Goal: Transaction & Acquisition: Download file/media

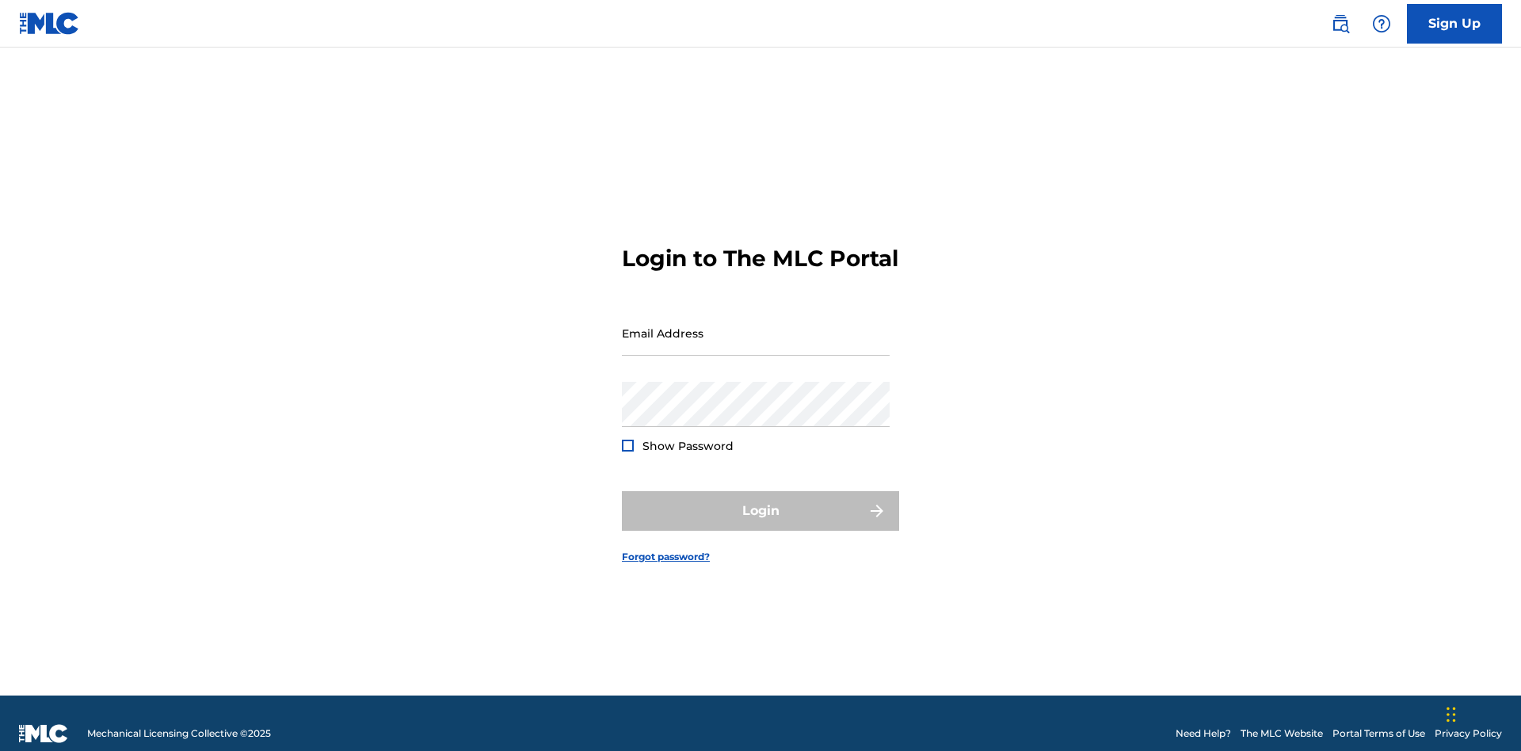
scroll to position [21, 0]
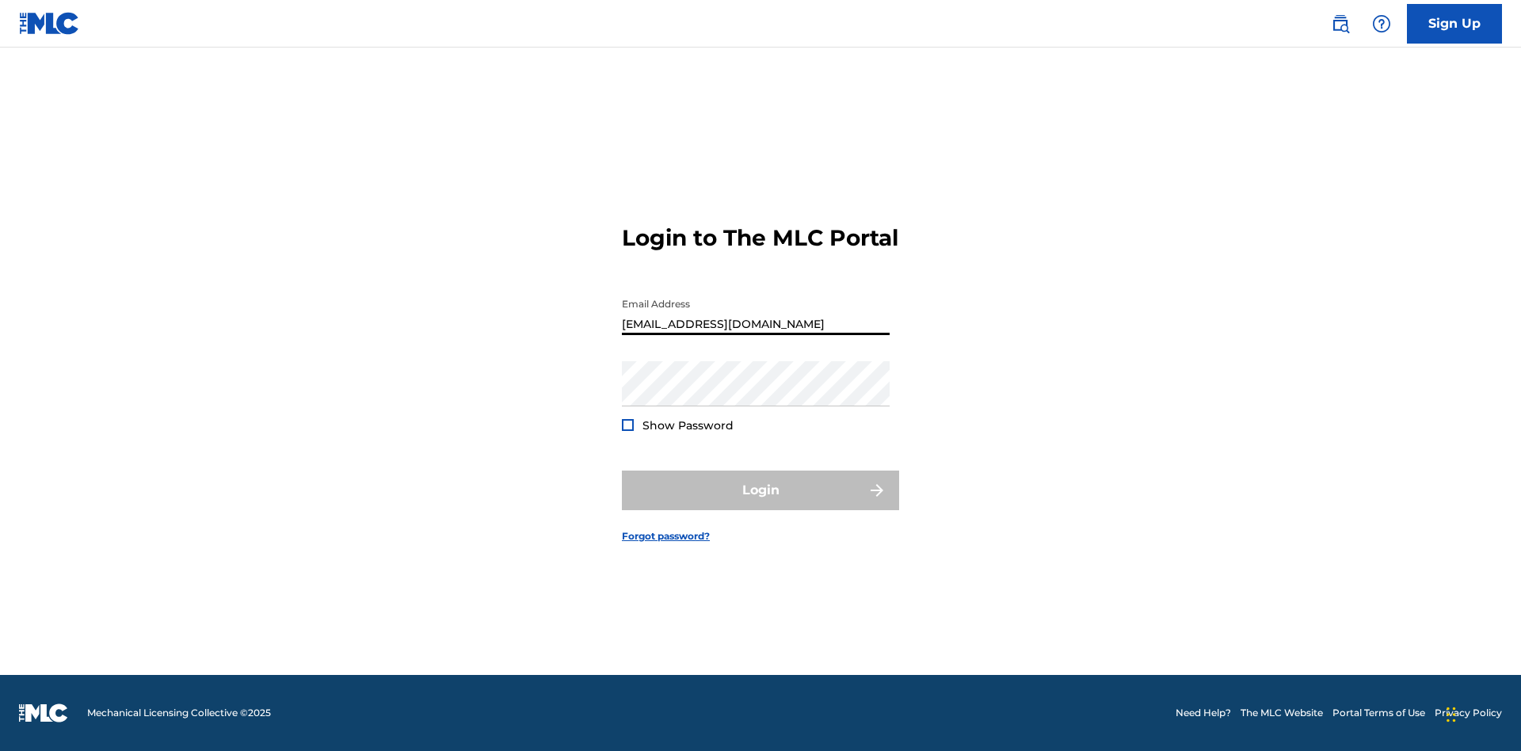
scroll to position [21, 0]
type input "[EMAIL_ADDRESS][DOMAIN_NAME]"
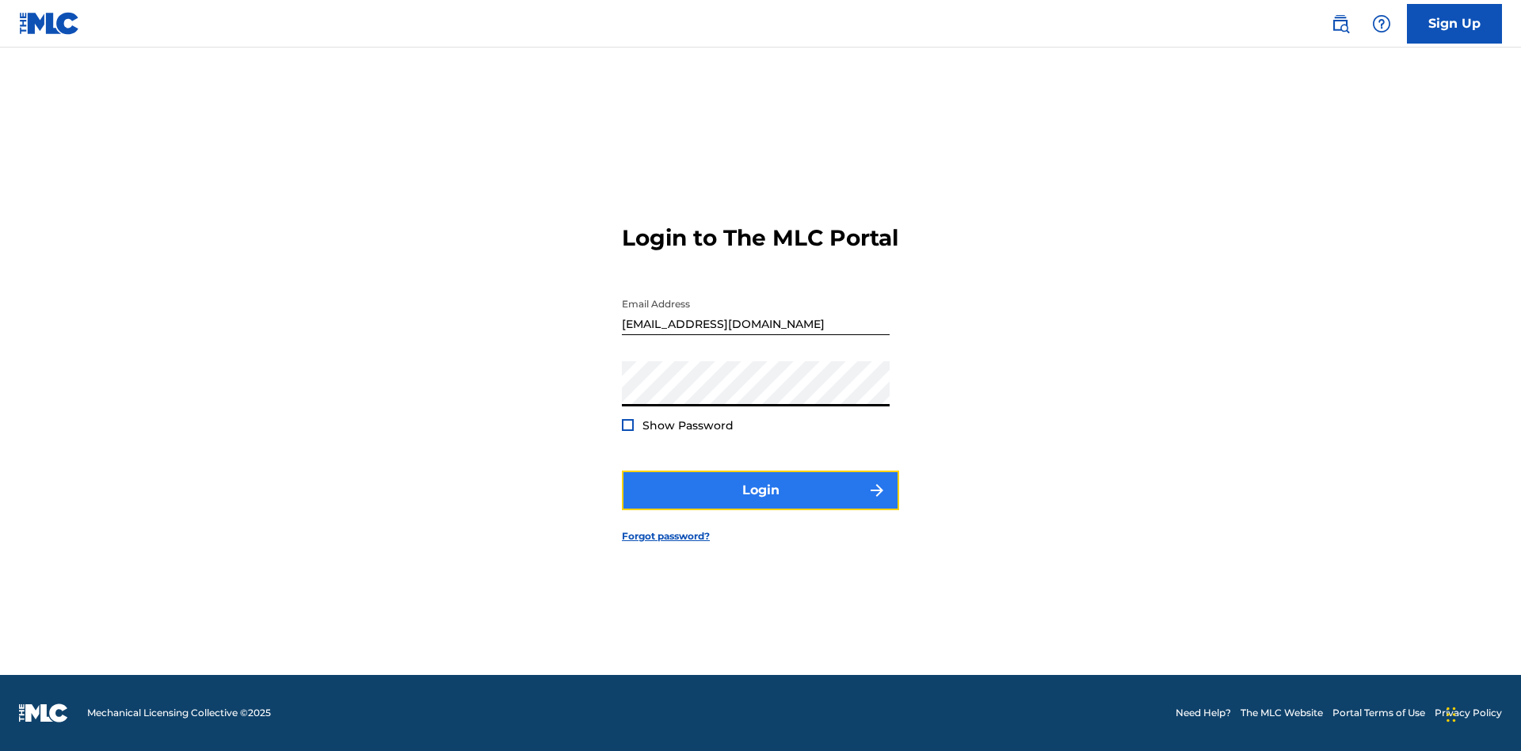
click at [760, 504] on button "Login" at bounding box center [760, 491] width 277 height 40
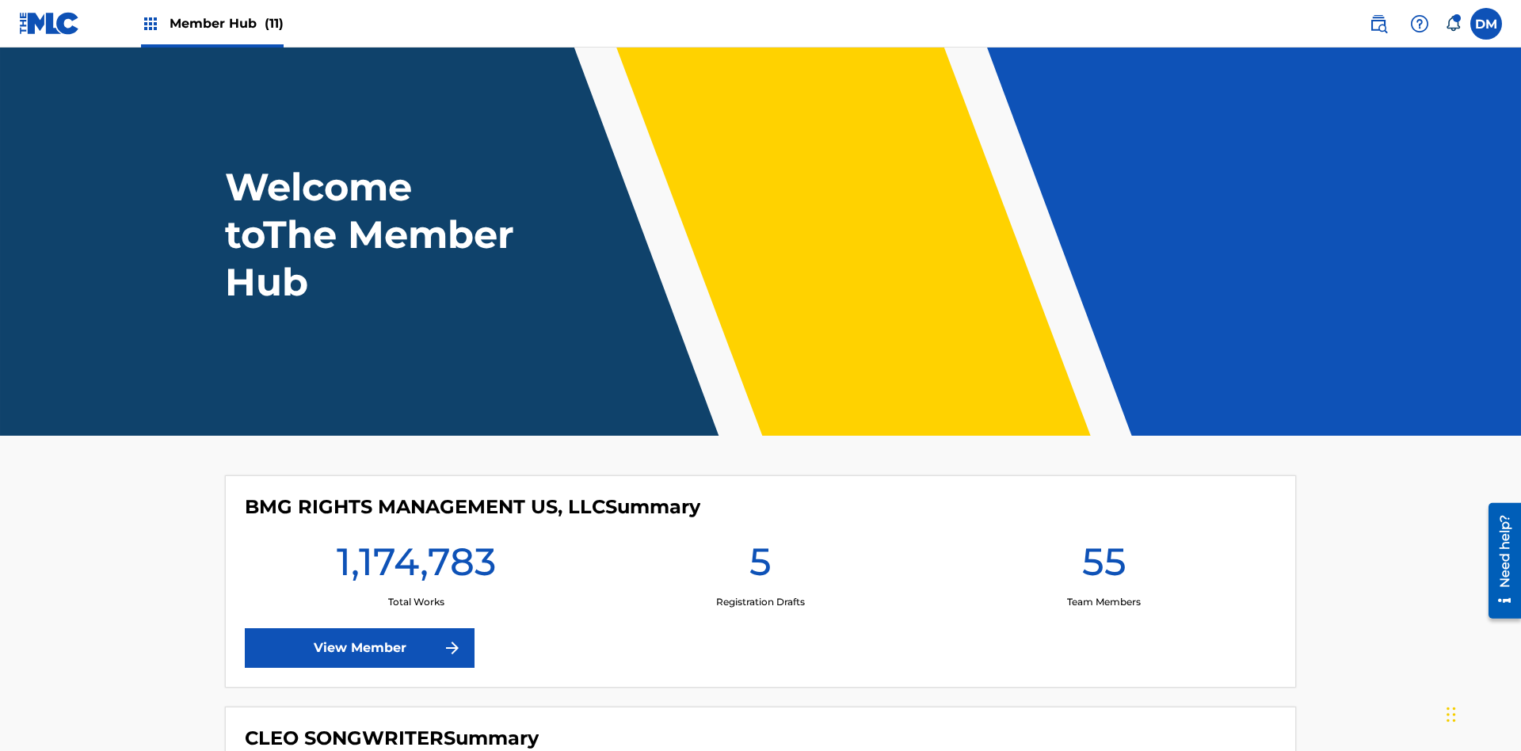
click at [226, 23] on span "Member Hub (11)" at bounding box center [227, 23] width 114 height 18
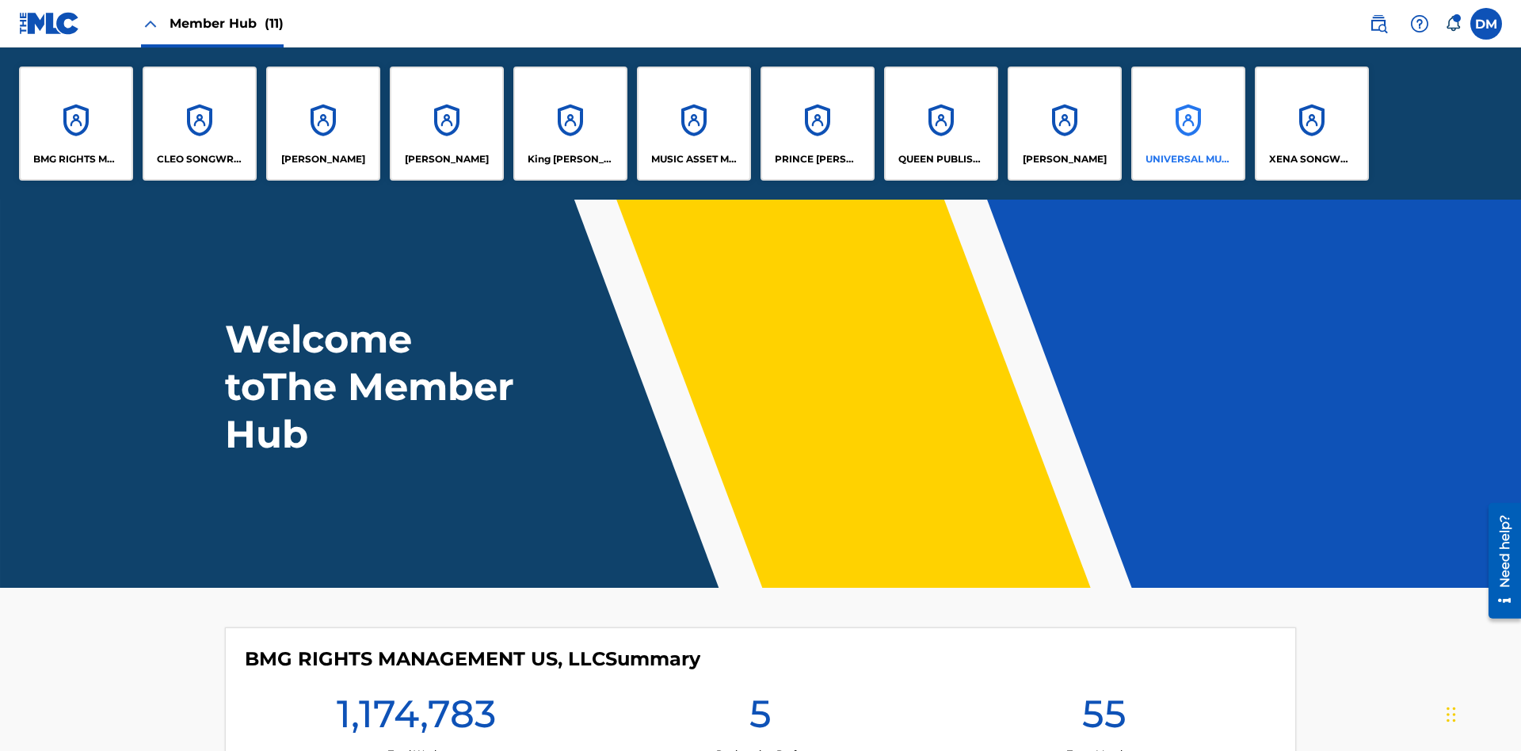
click at [1187, 159] on p "UNIVERSAL MUSIC PUB GROUP" at bounding box center [1188, 159] width 86 height 14
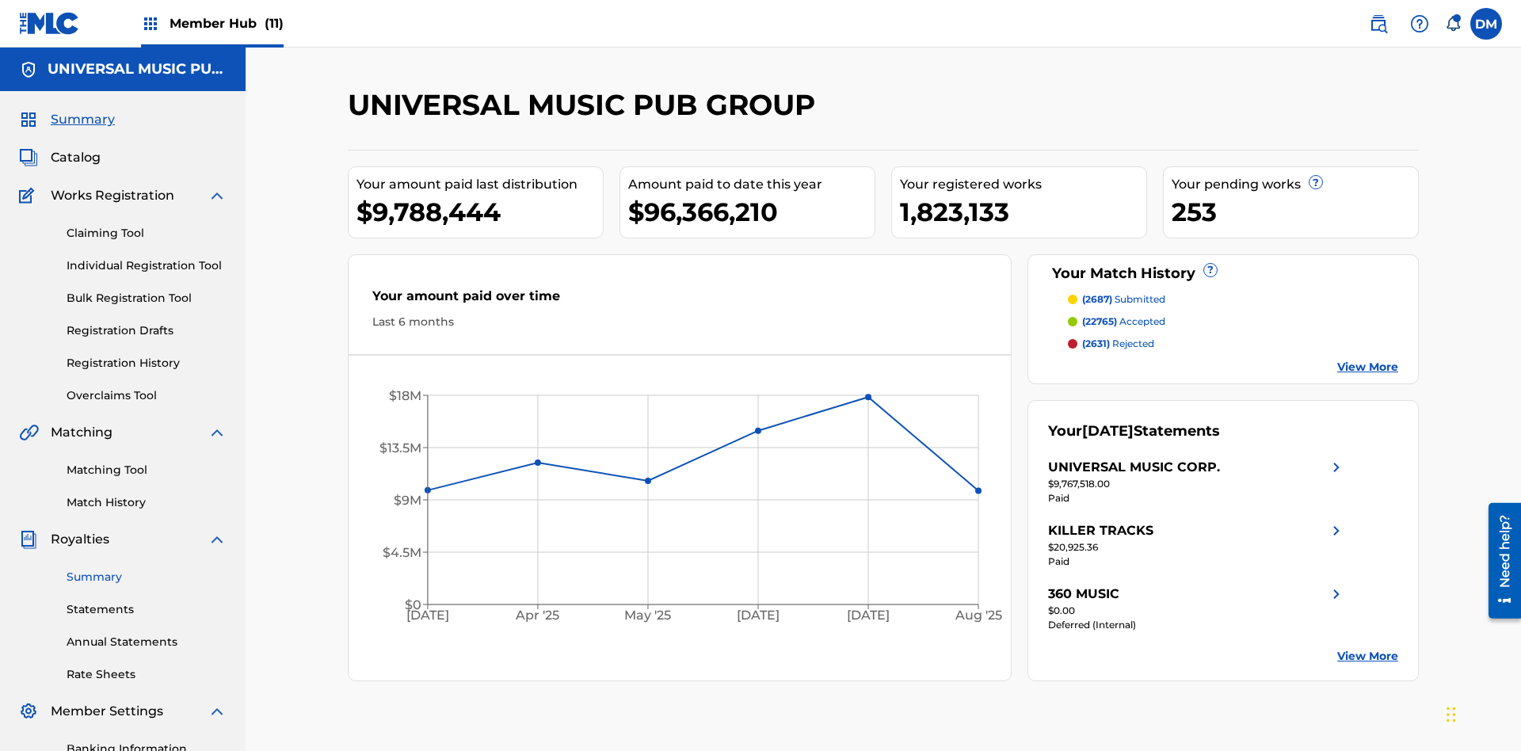
click at [147, 569] on link "Summary" at bounding box center [147, 577] width 160 height 17
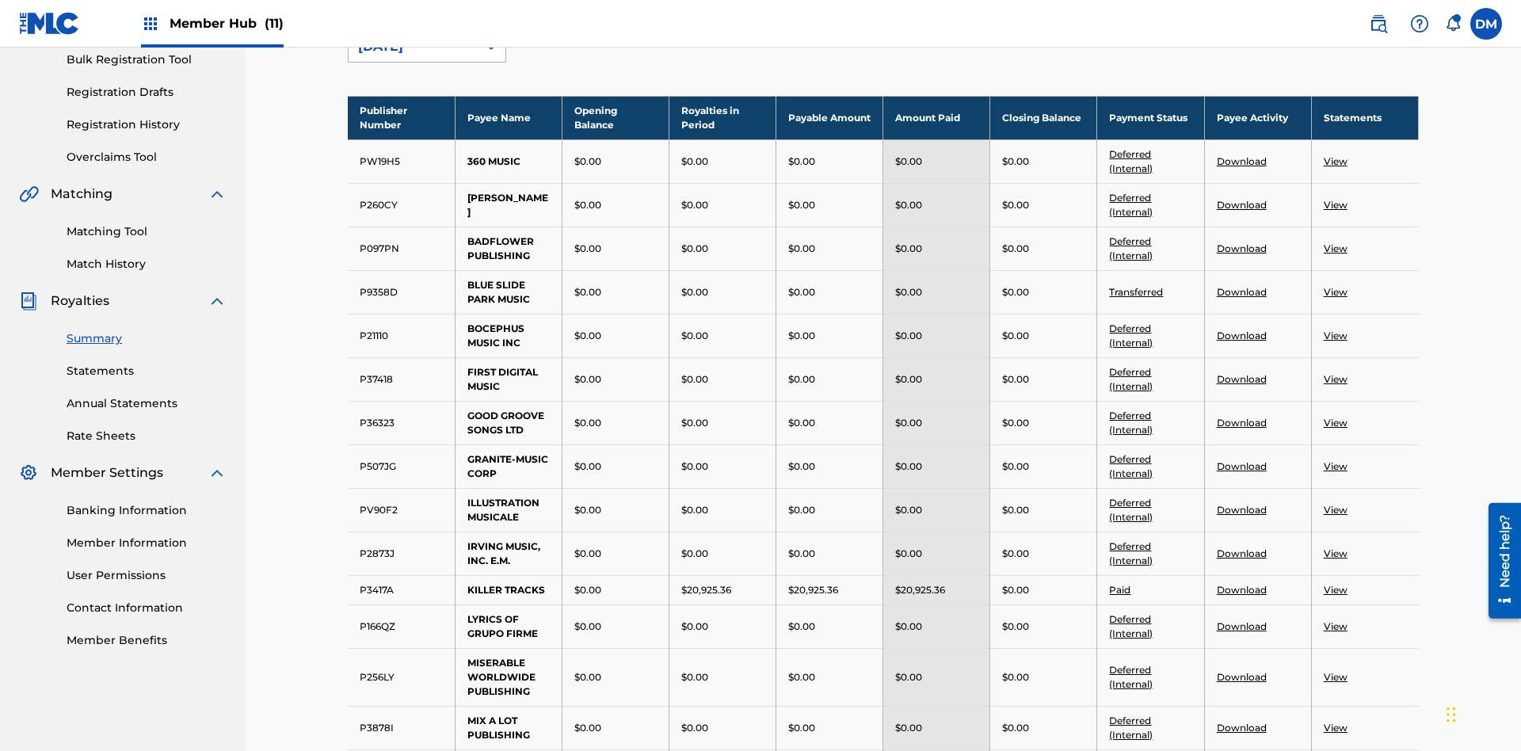
click at [413, 56] on div "[DATE]" at bounding box center [412, 46] width 109 height 19
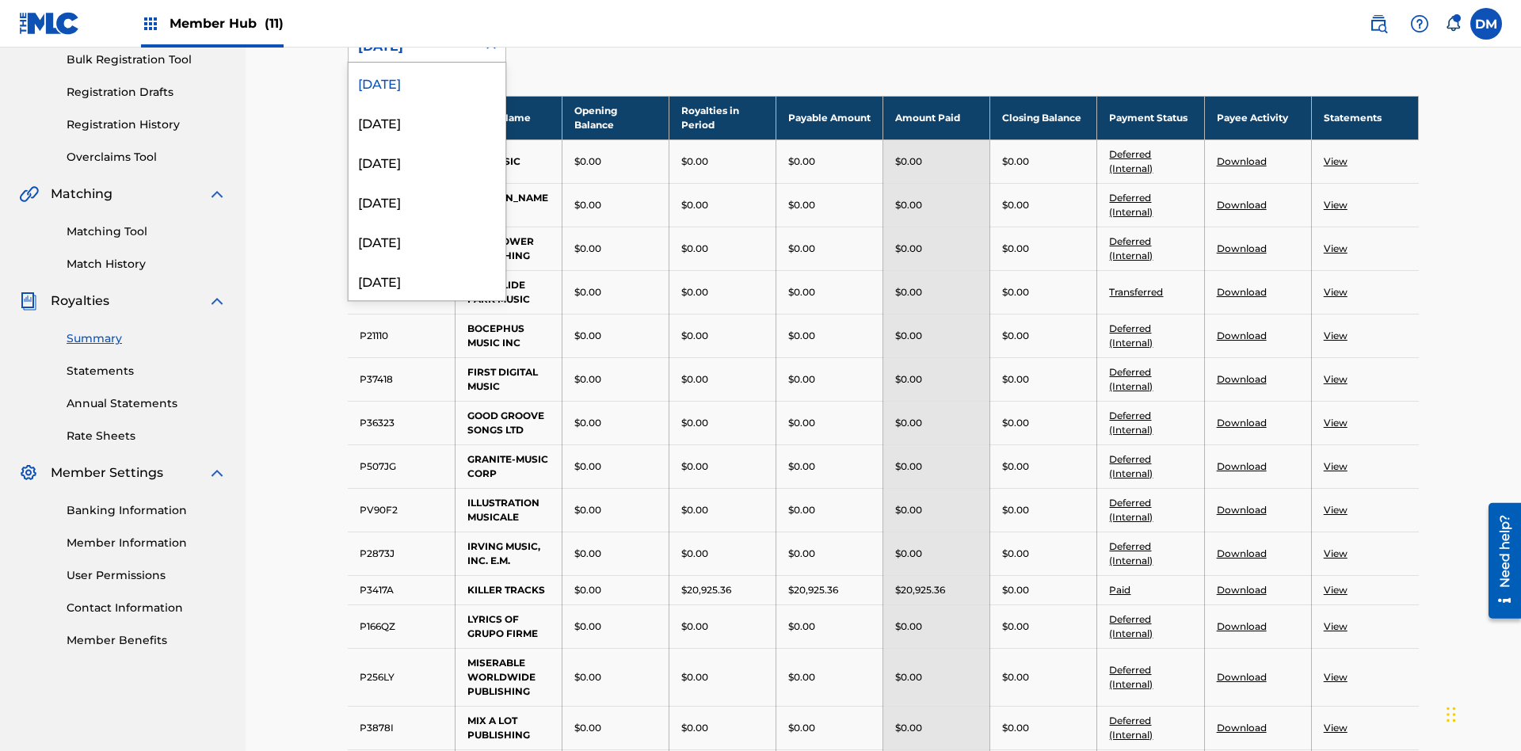
scroll to position [175, 0]
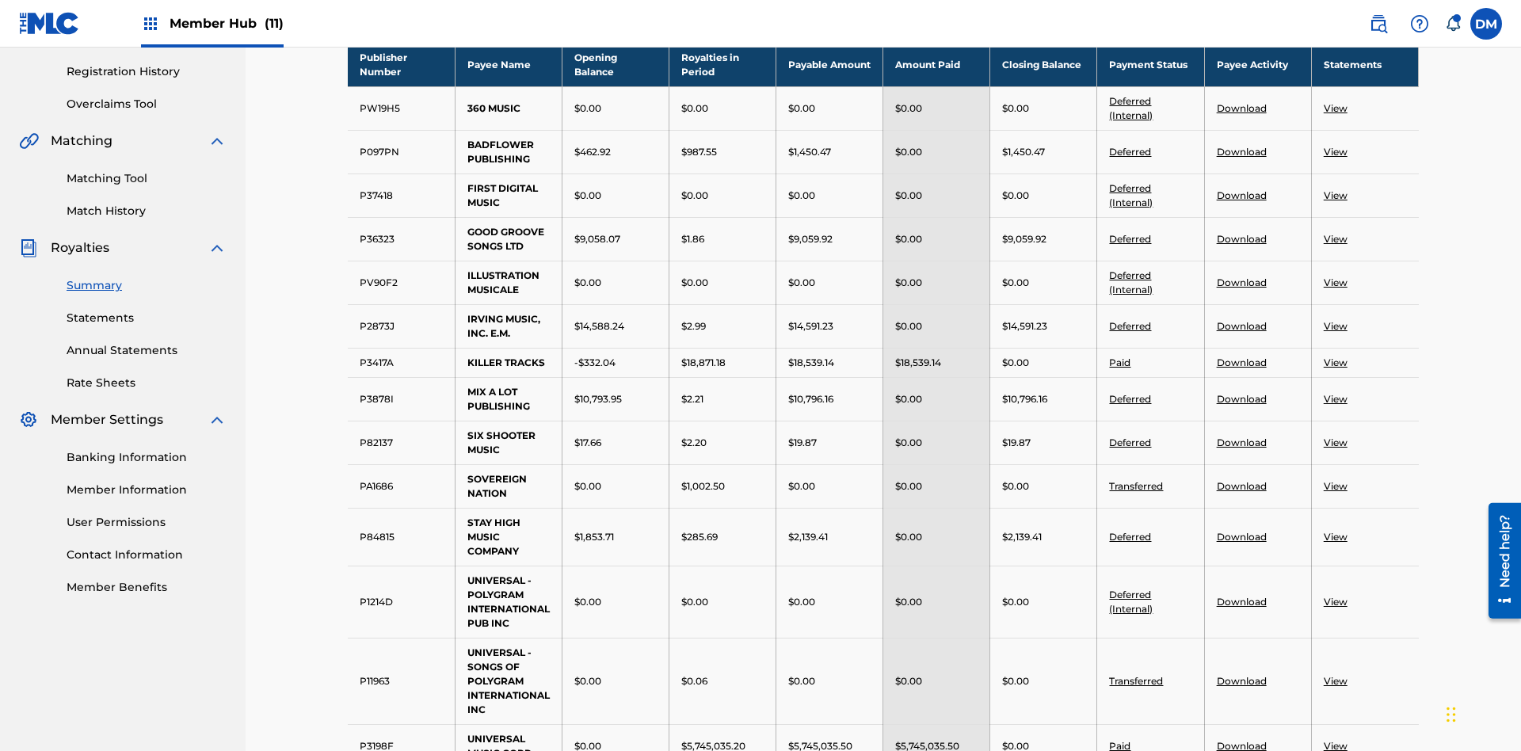
scroll to position [429, 0]
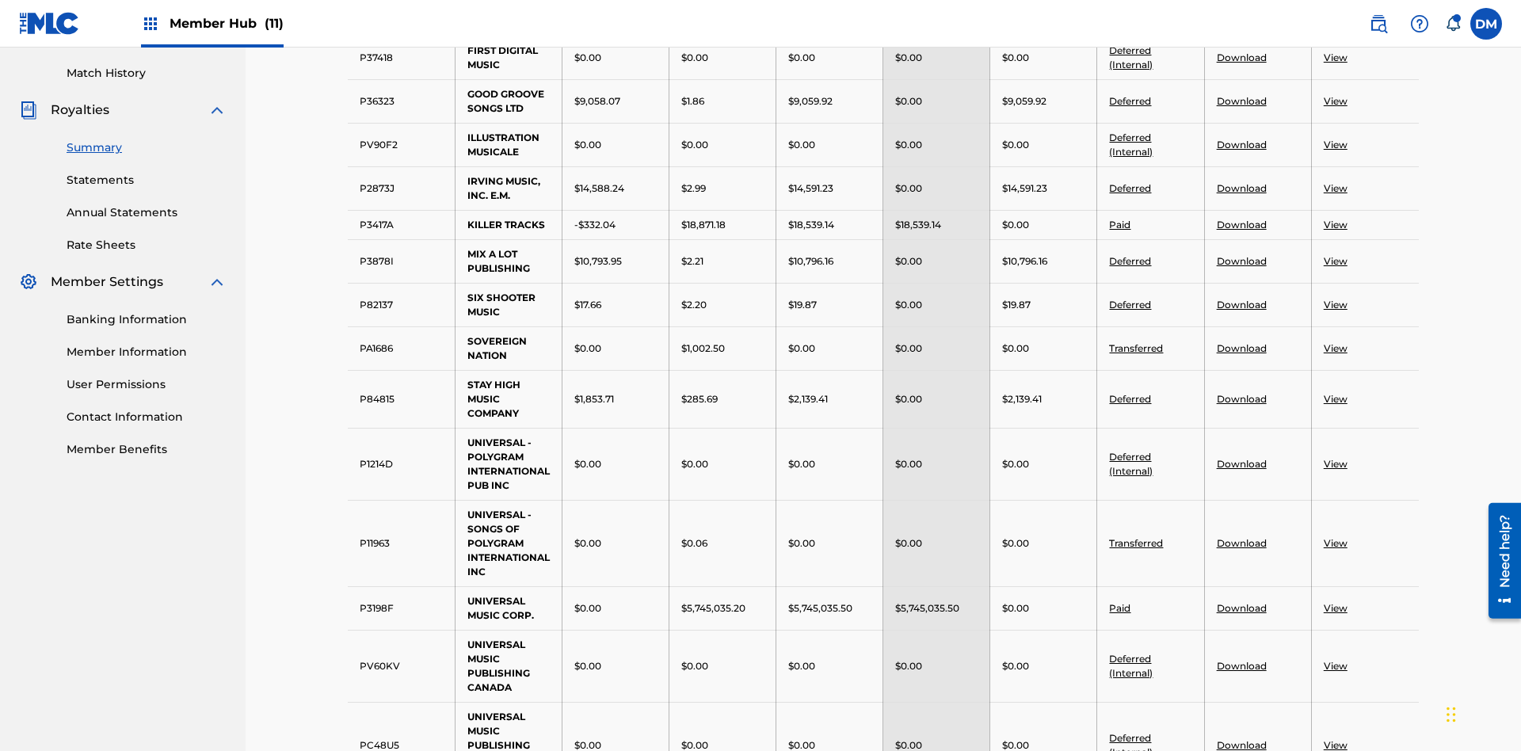
click at [1130, 101] on link "Deferred" at bounding box center [1130, 101] width 42 height 12
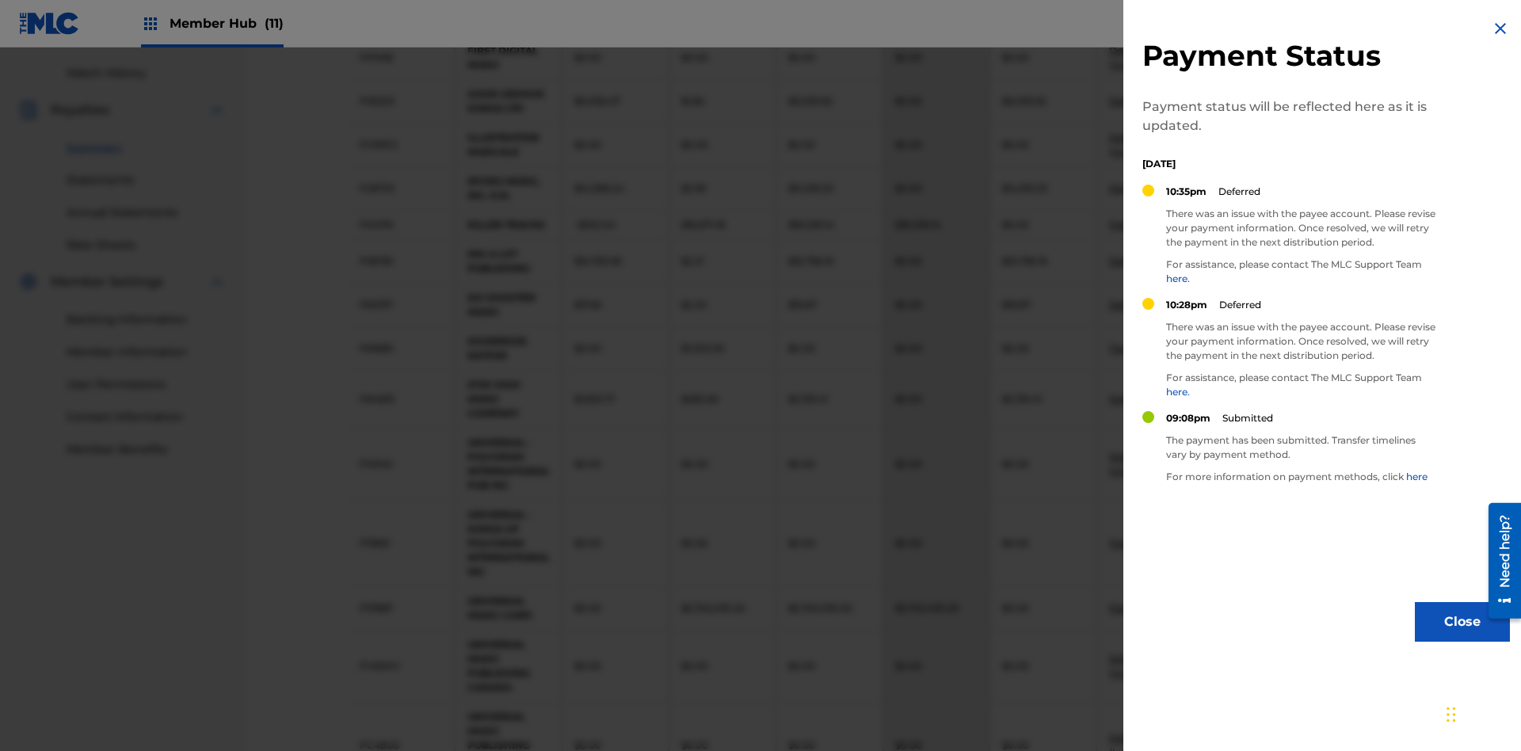
click at [1500, 29] on img at bounding box center [1500, 28] width 19 height 19
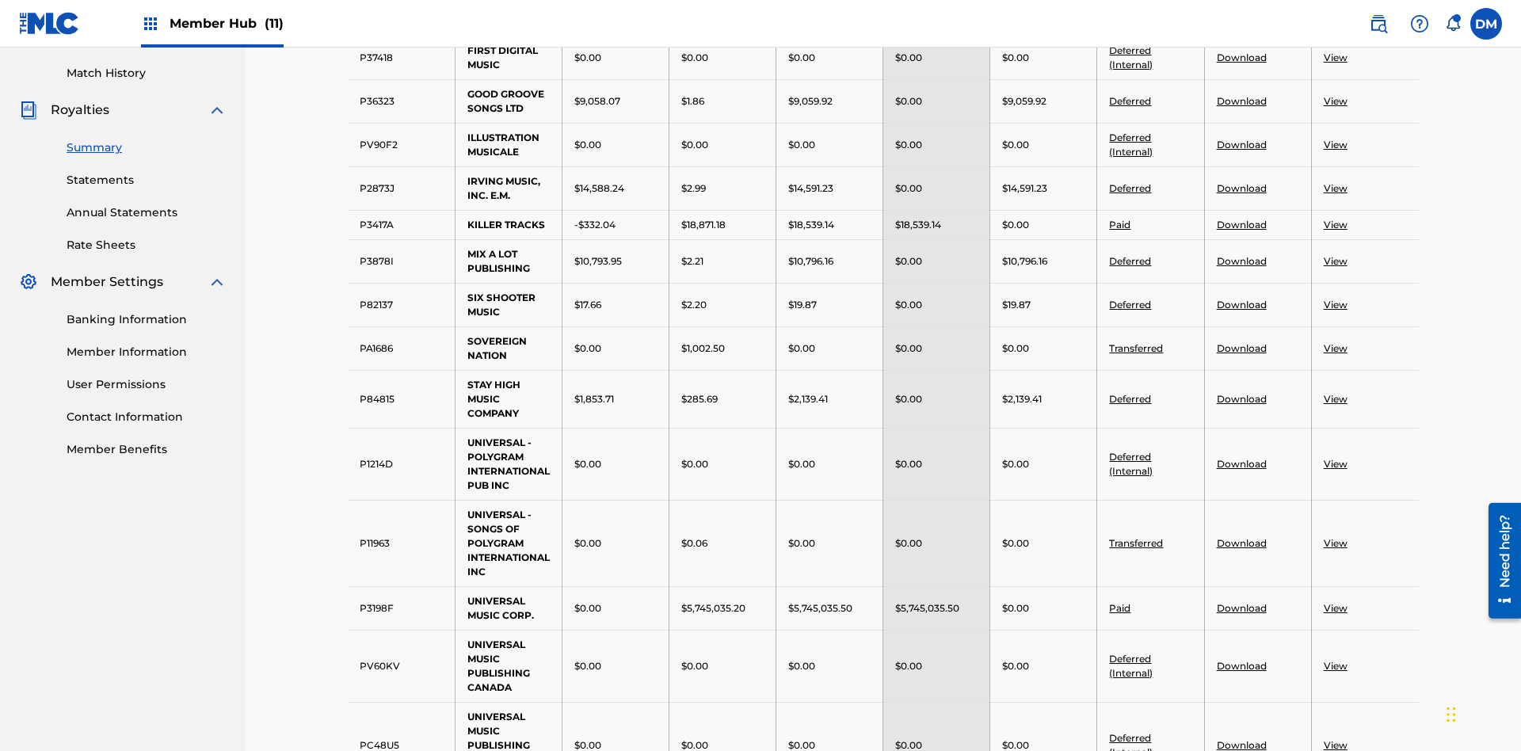
scroll to position [1050, 0]
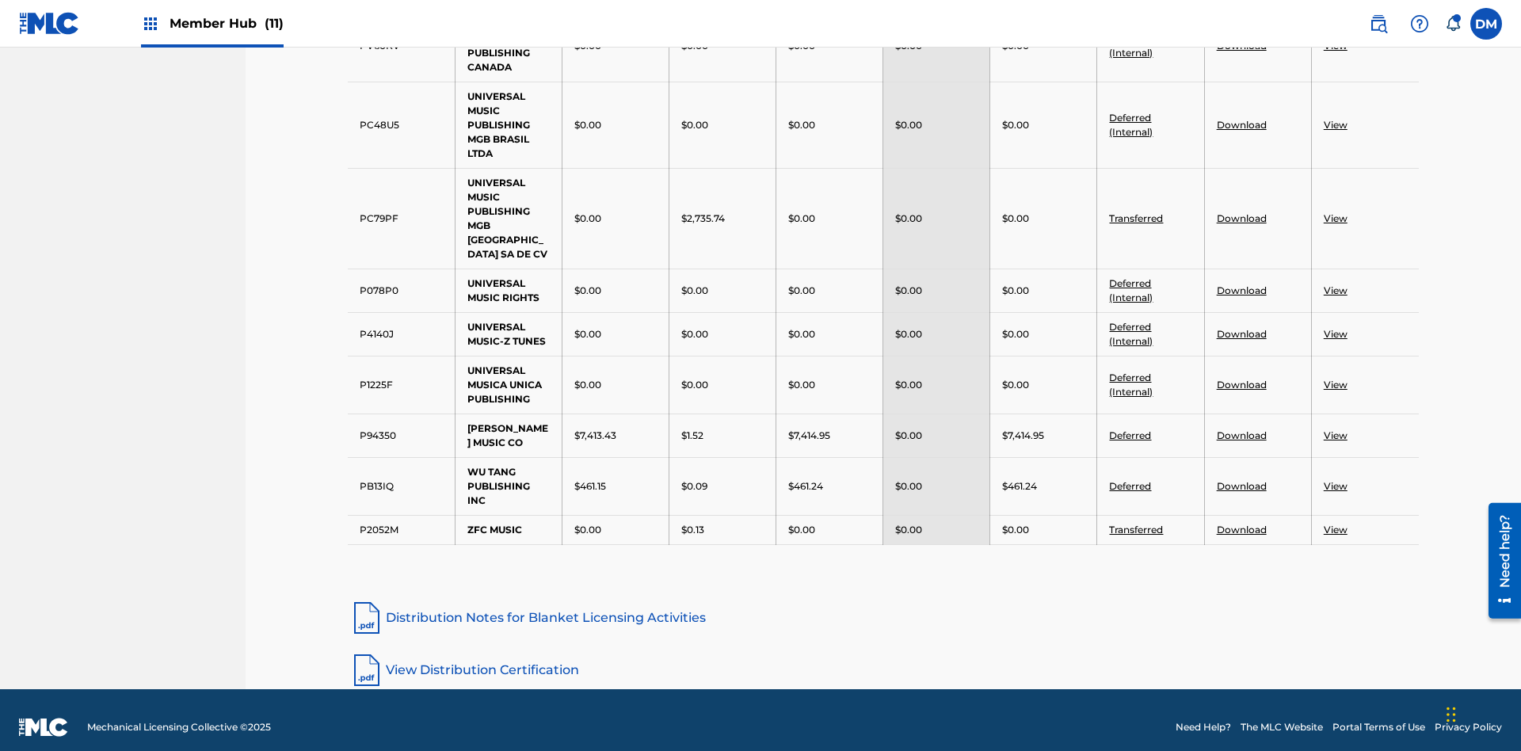
click at [1130, 321] on link "Deferred (Internal)" at bounding box center [1131, 334] width 44 height 26
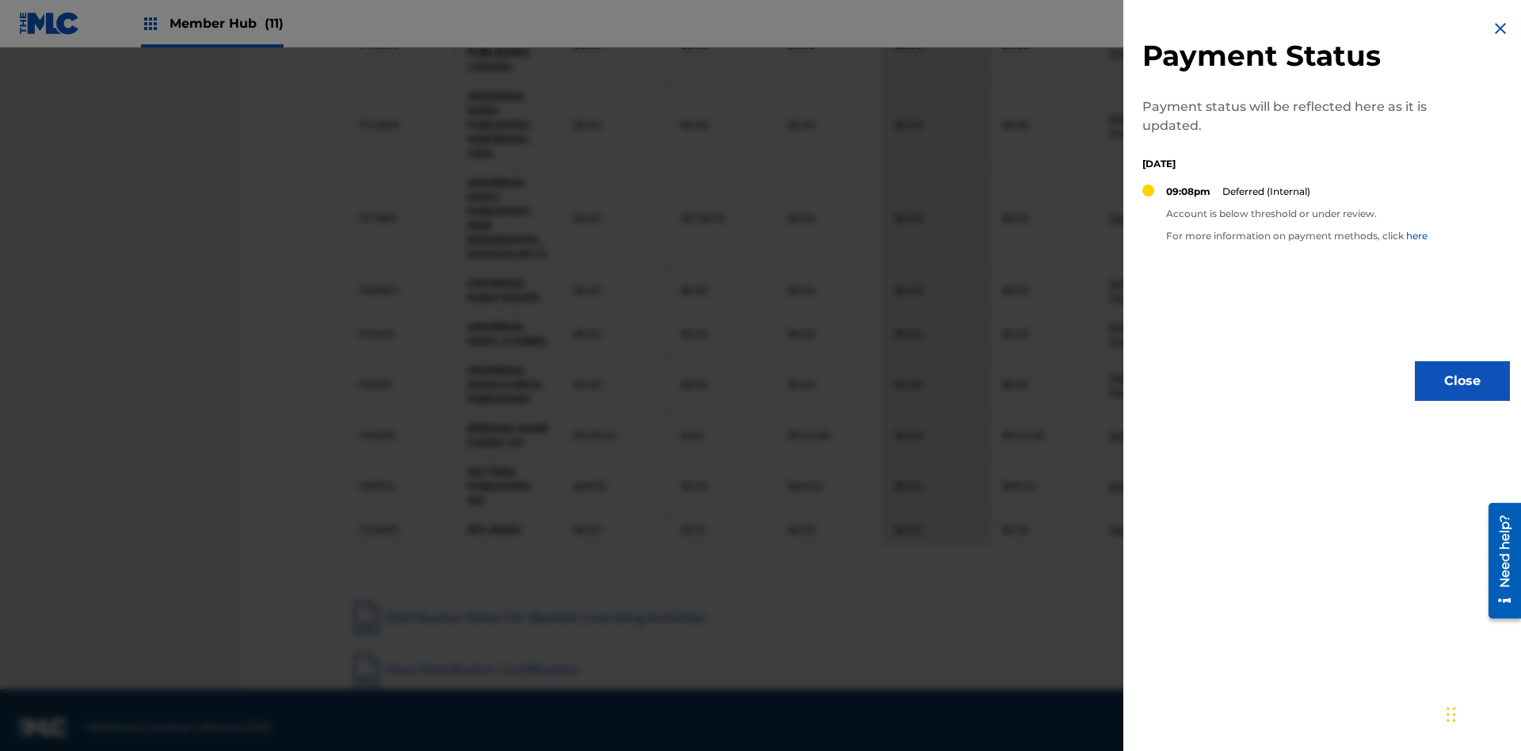
click at [1500, 29] on img at bounding box center [1500, 28] width 19 height 19
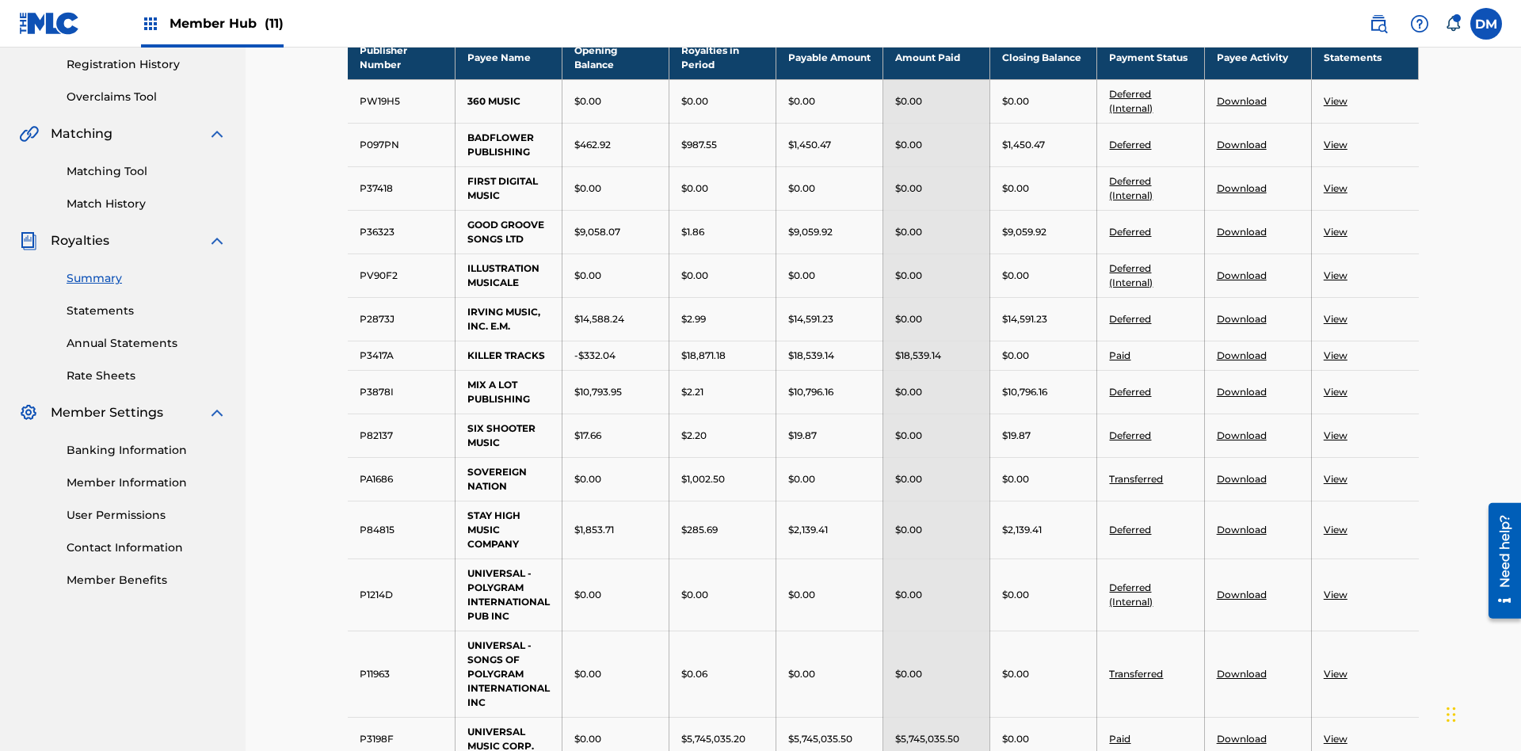
click at [1240, 226] on link "Download" at bounding box center [1242, 232] width 50 height 12
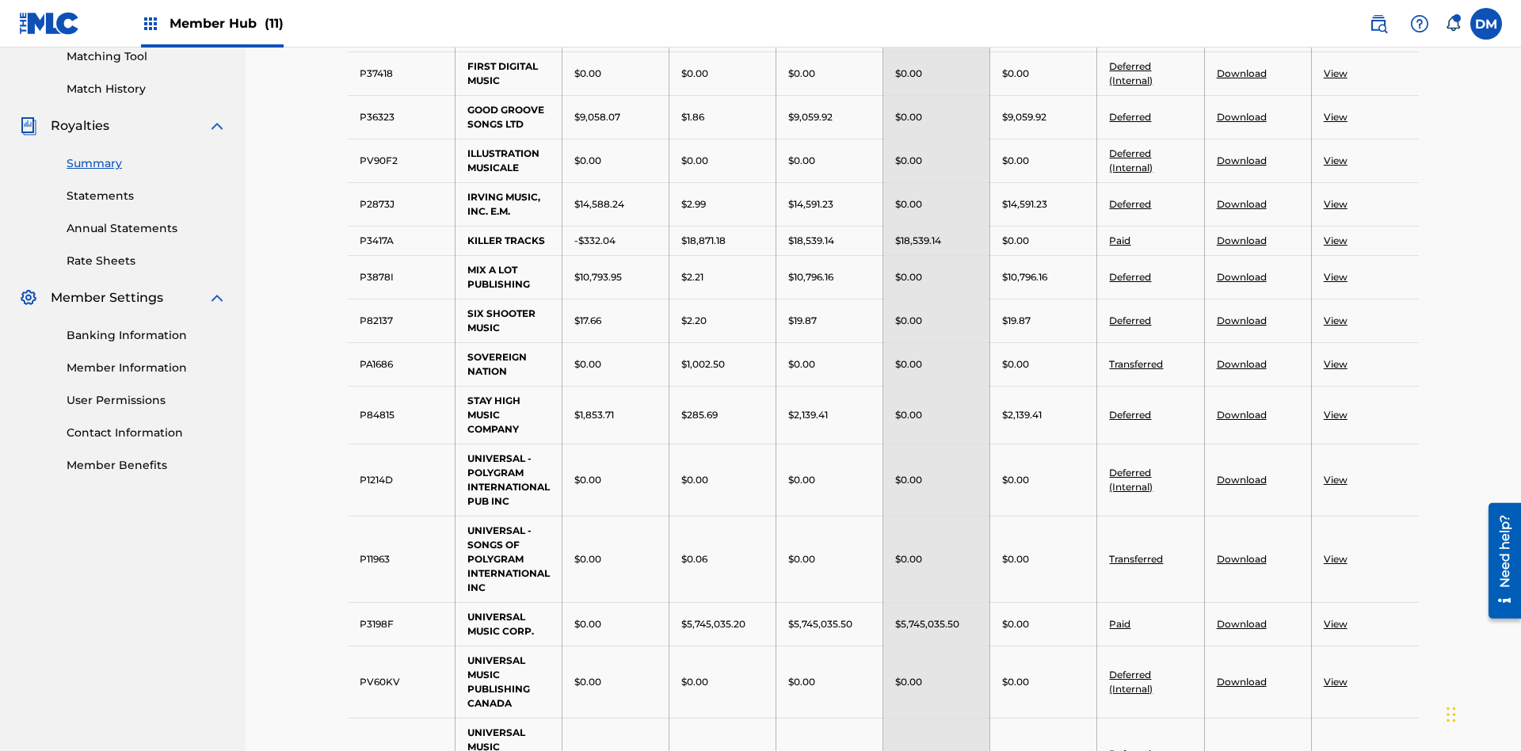
click at [1240, 314] on link "Download" at bounding box center [1242, 320] width 50 height 12
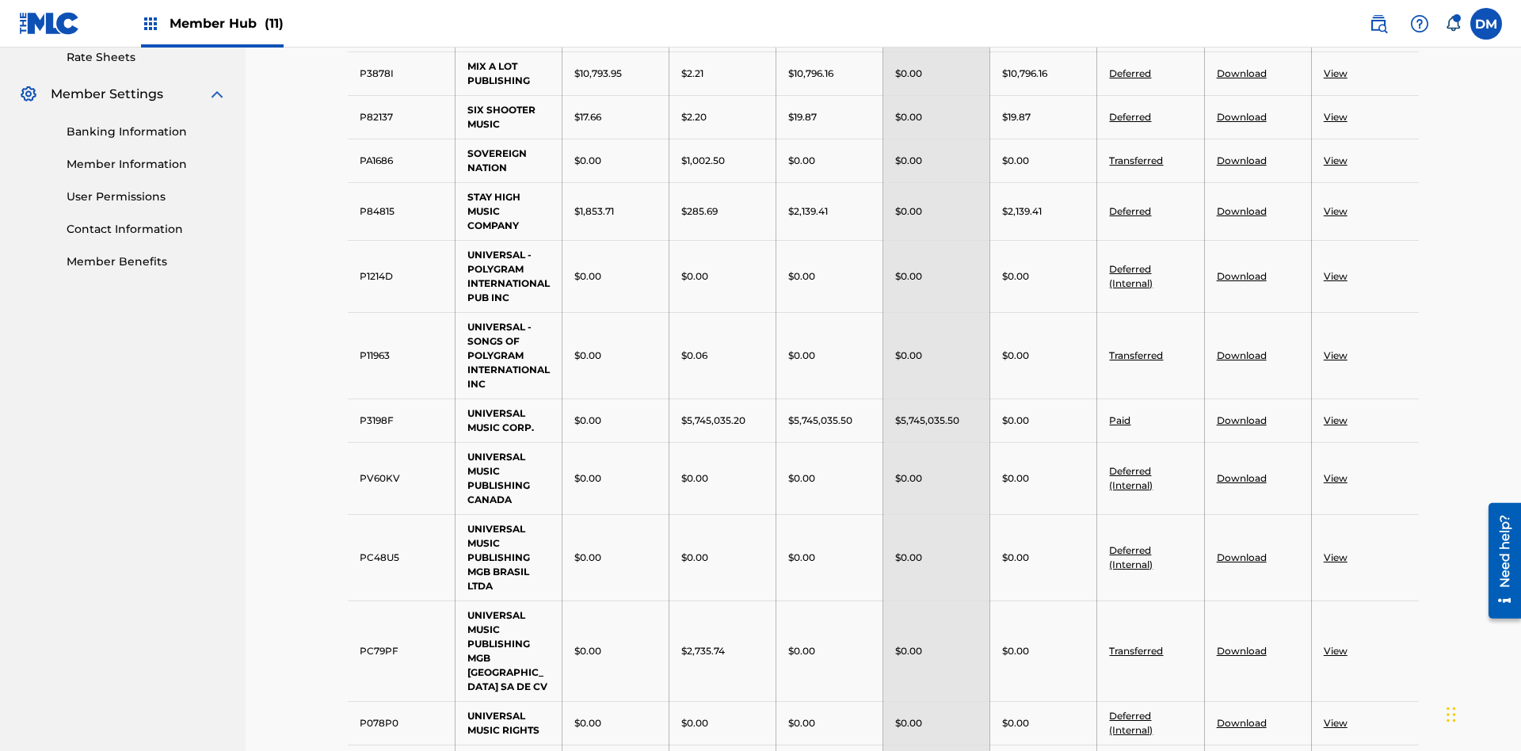
scroll to position [964, 0]
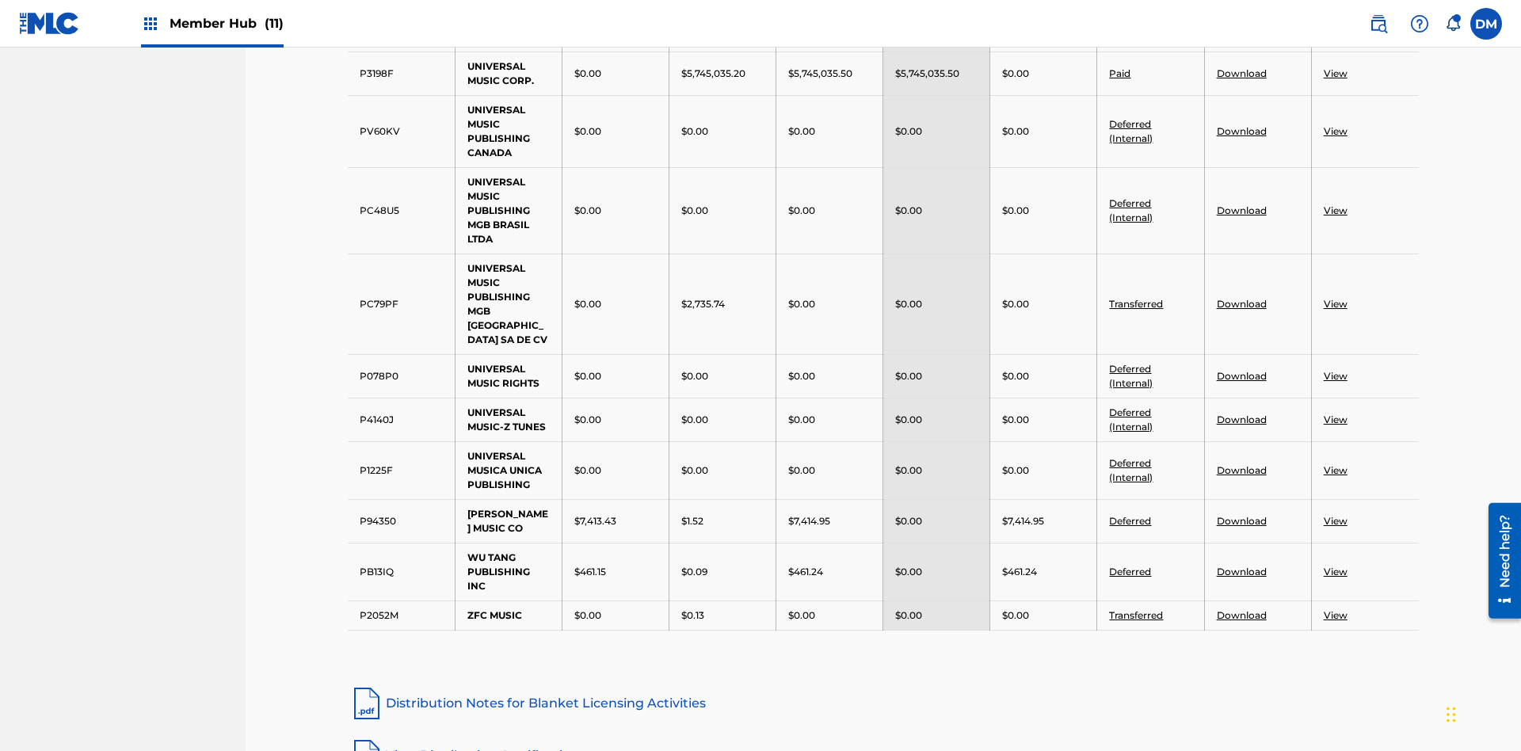
click at [1335, 125] on link "View" at bounding box center [1336, 131] width 24 height 12
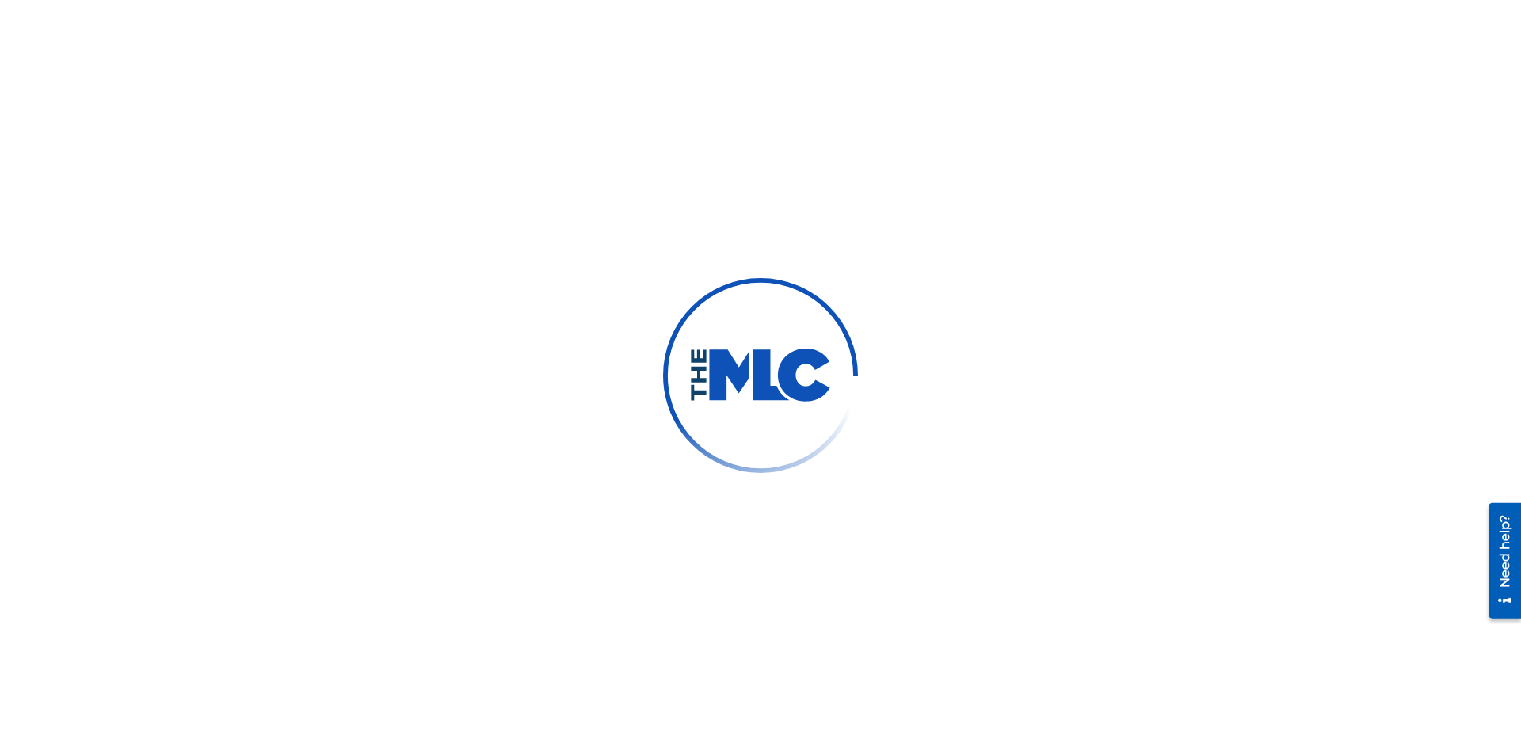
click at [147, 569] on link "Summary" at bounding box center [147, 577] width 160 height 17
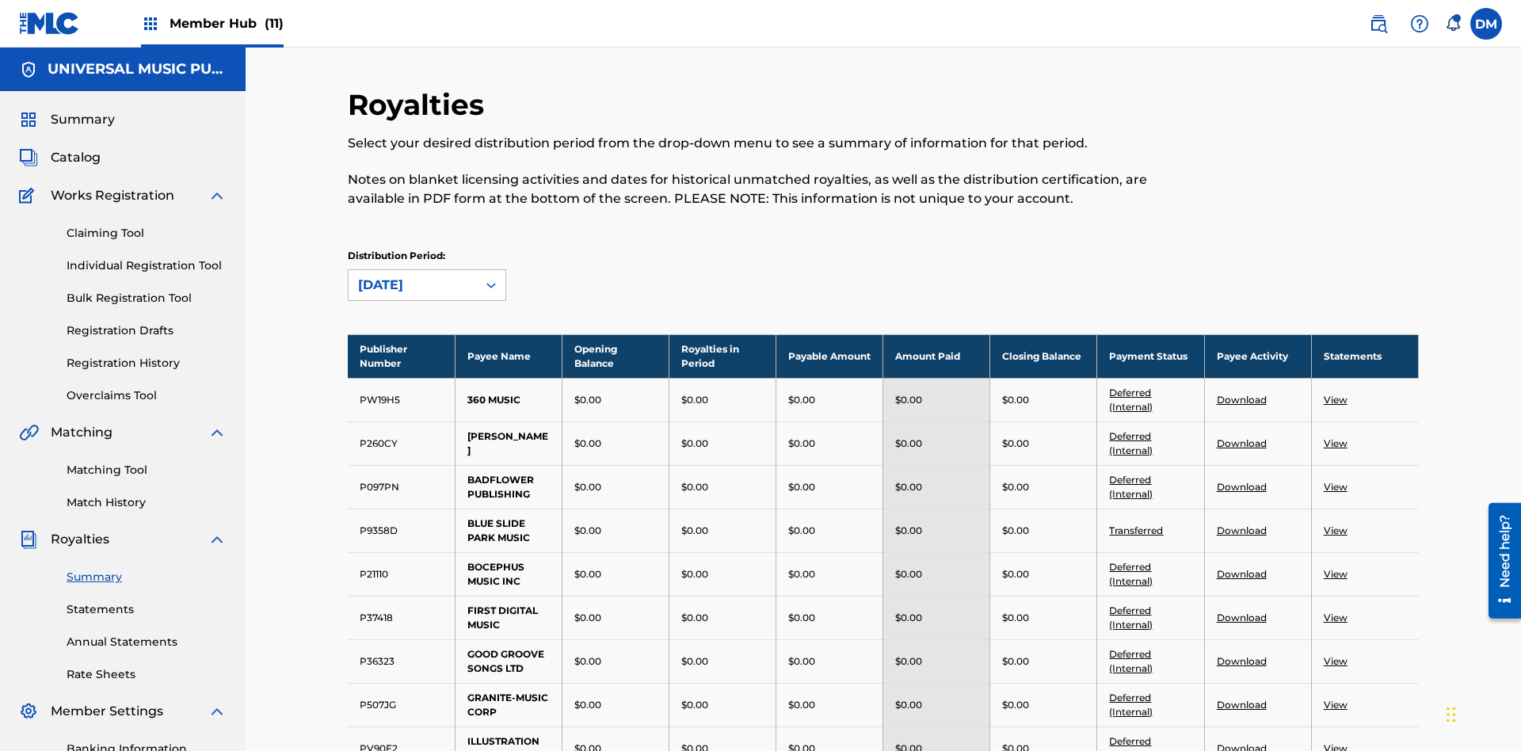
scroll to position [175, 0]
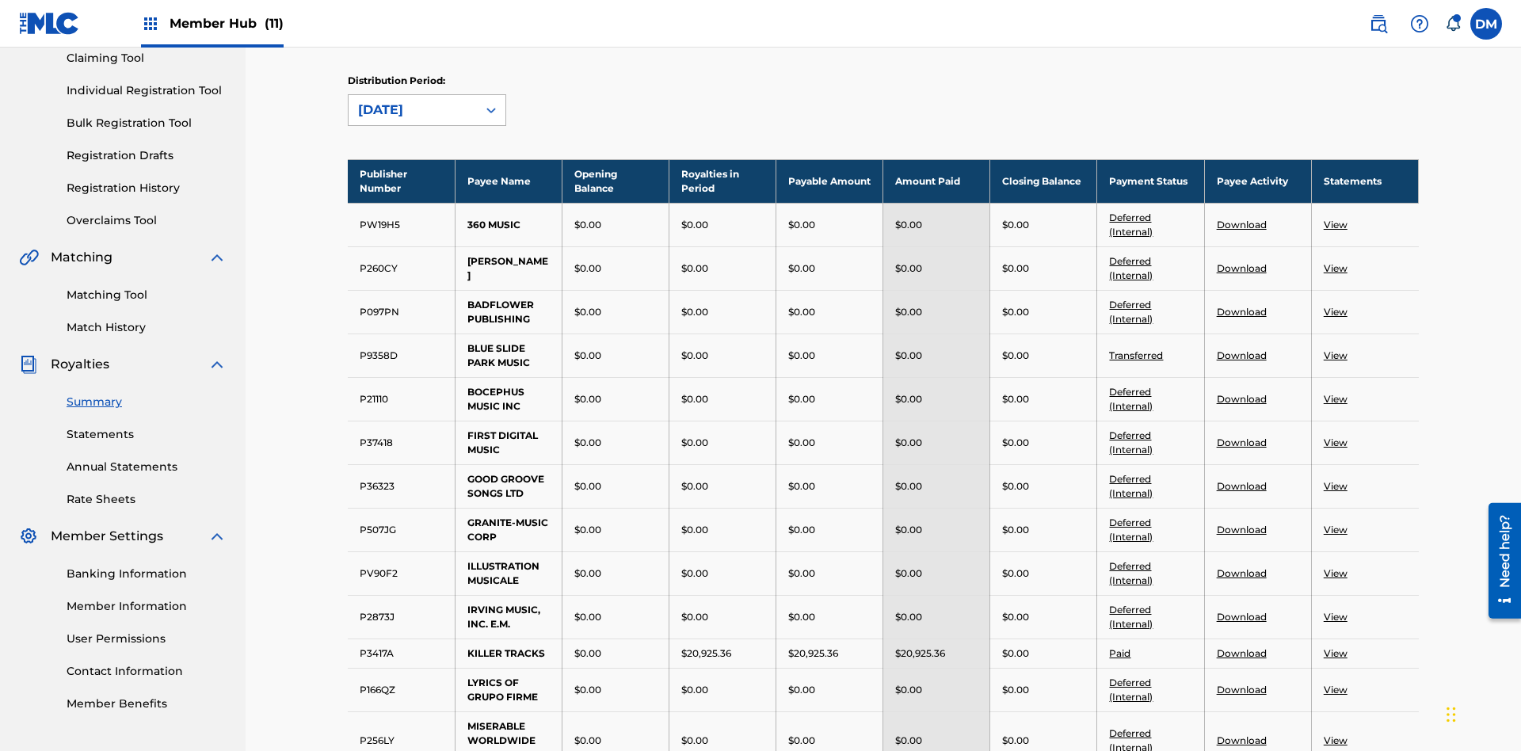
click at [413, 110] on div "[DATE]" at bounding box center [412, 110] width 109 height 19
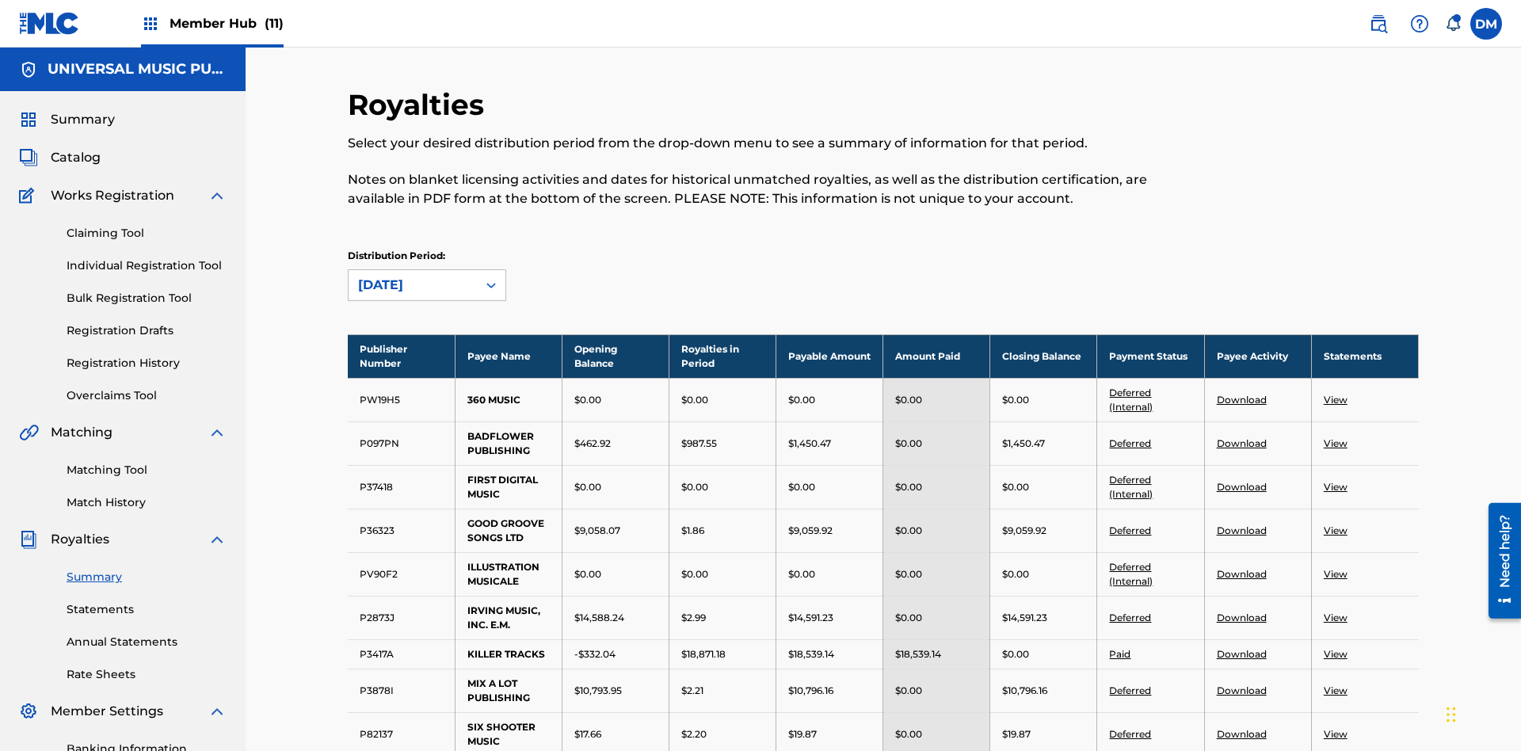
scroll to position [1050, 0]
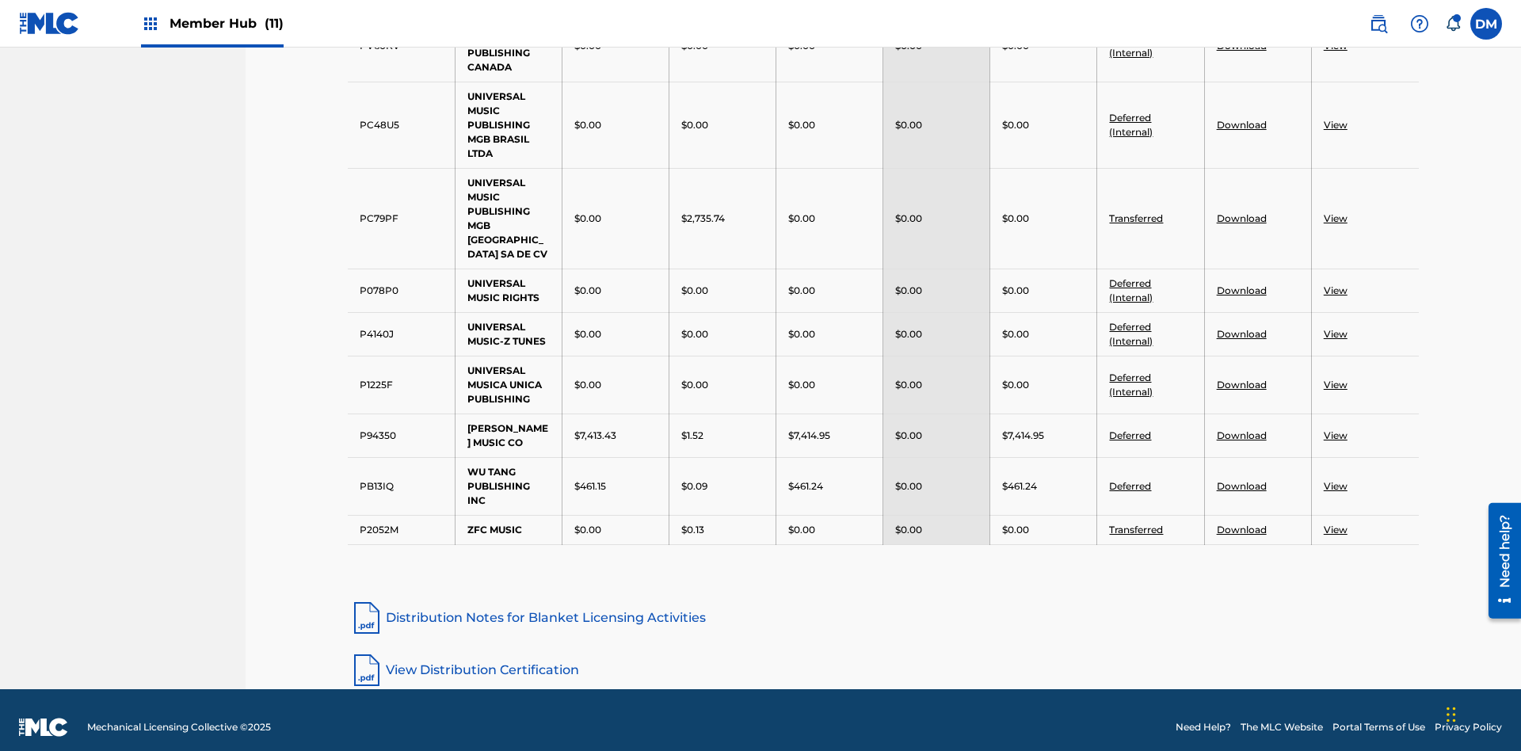
click at [1335, 212] on link "View" at bounding box center [1336, 218] width 24 height 12
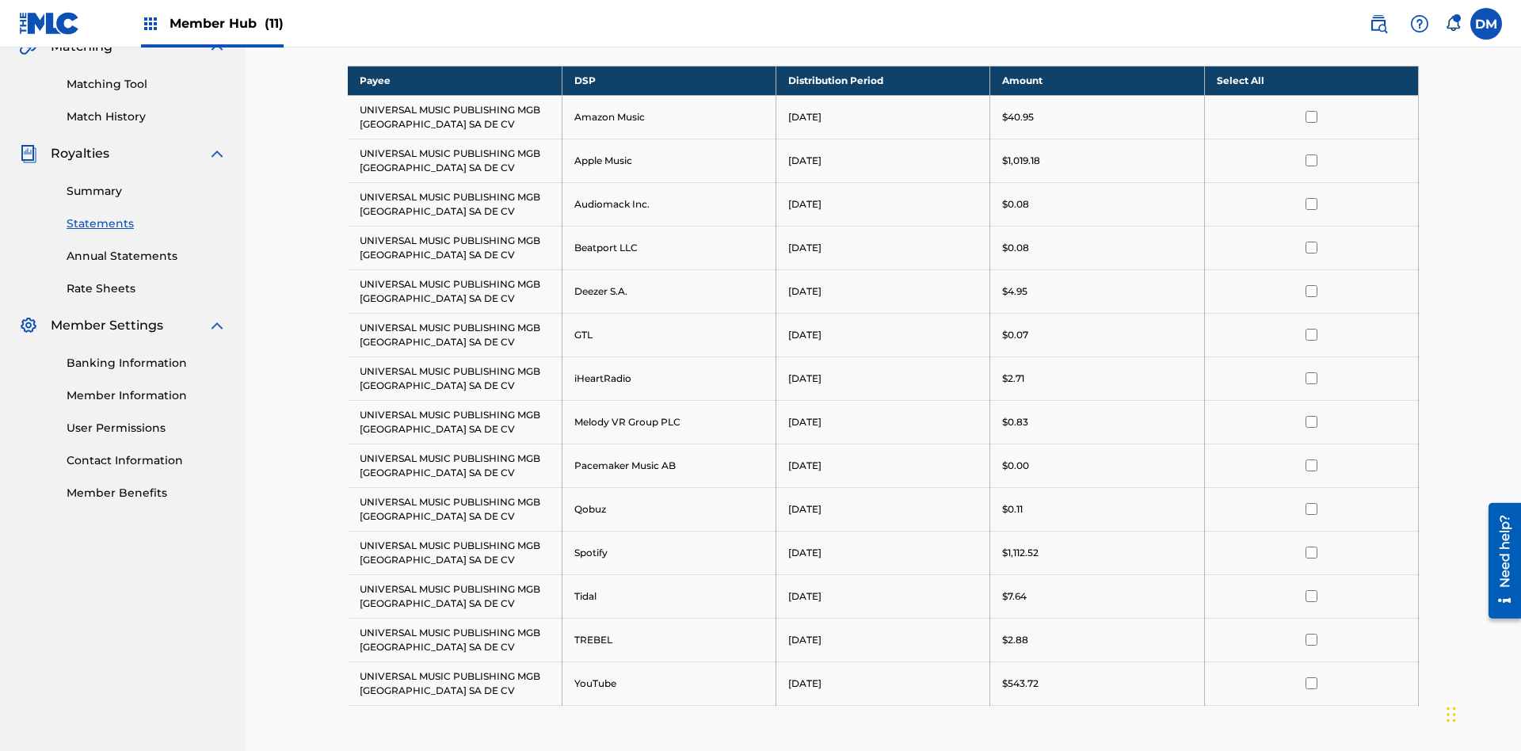
click at [1311, 111] on input "checkbox" at bounding box center [1311, 117] width 12 height 12
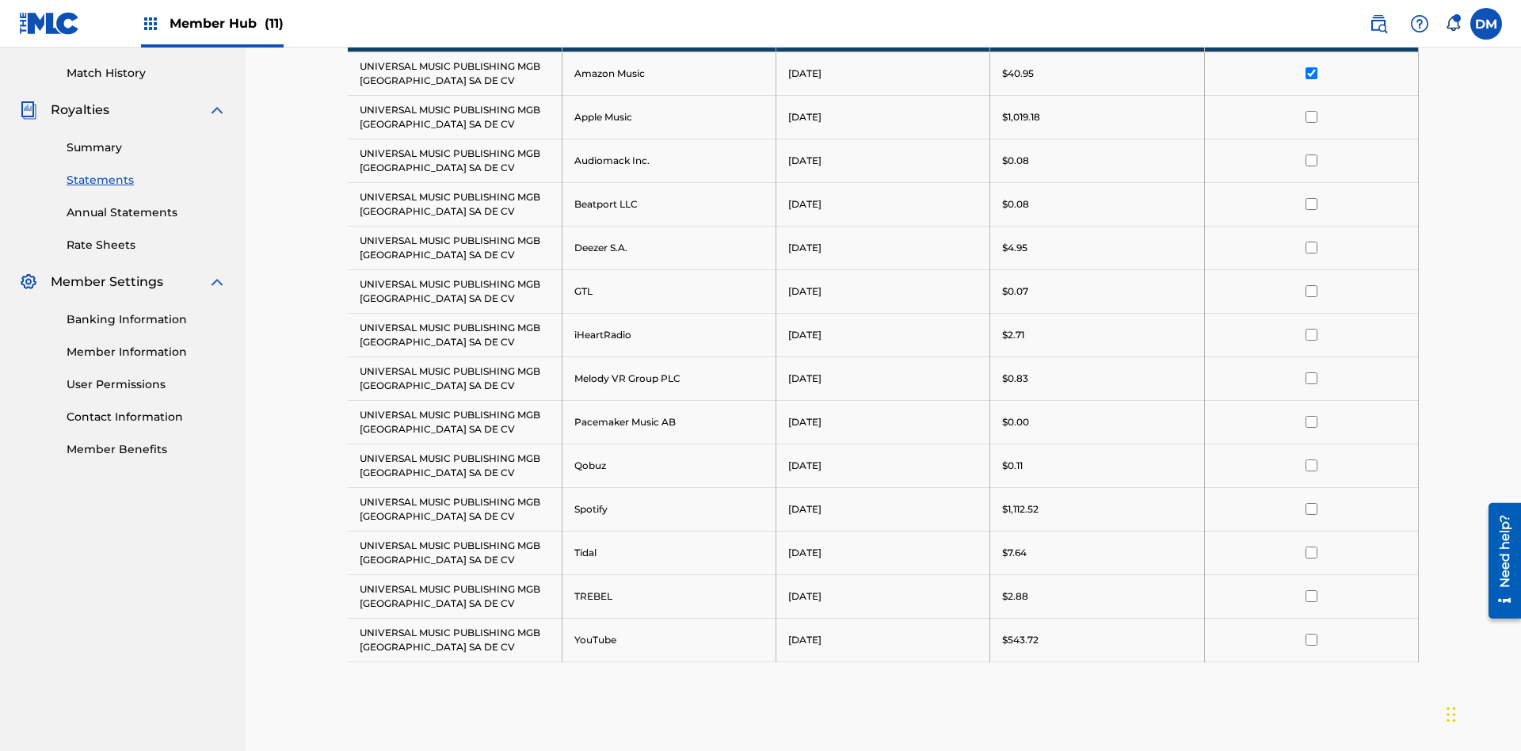
click at [1311, 111] on input "checkbox" at bounding box center [1311, 117] width 12 height 12
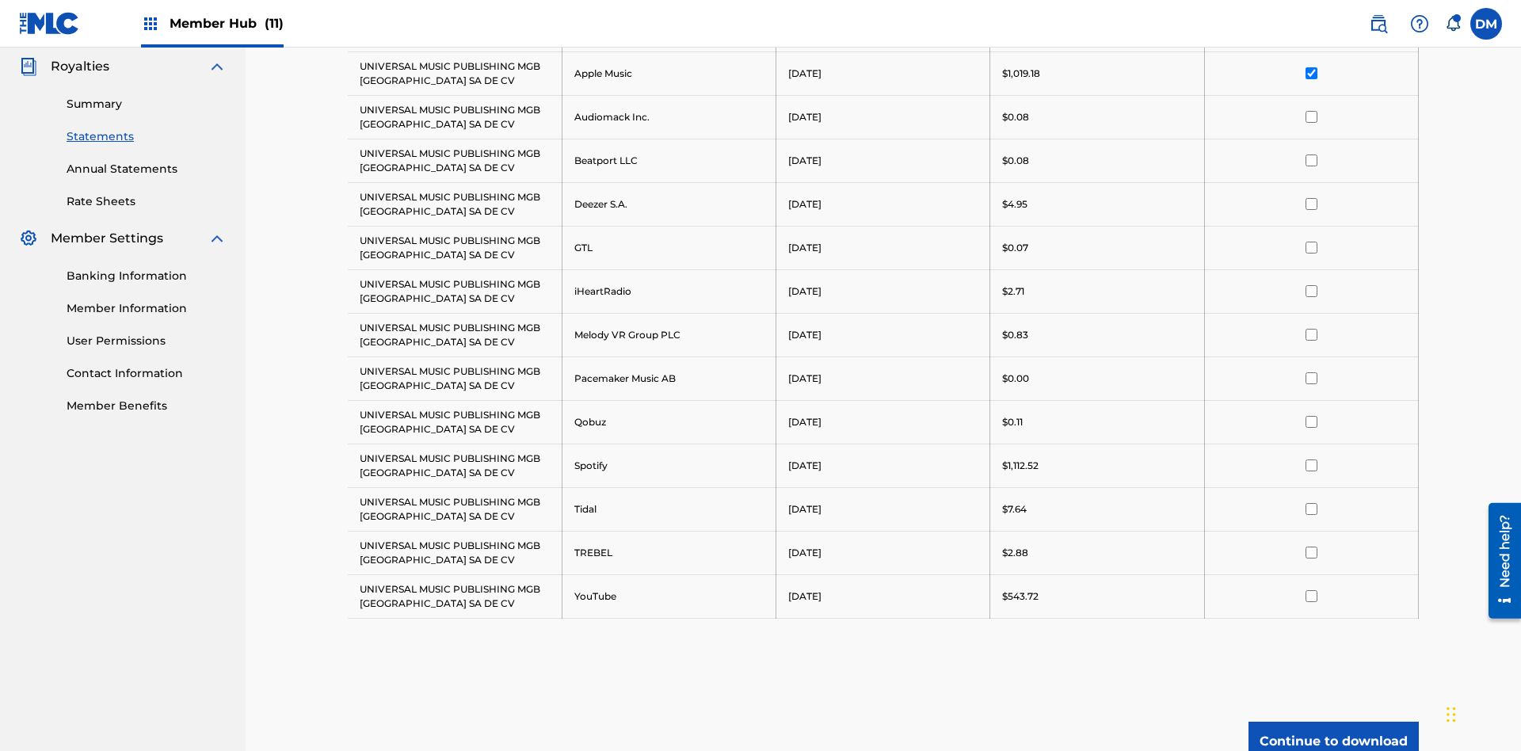
click at [1311, 111] on input "checkbox" at bounding box center [1311, 117] width 12 height 12
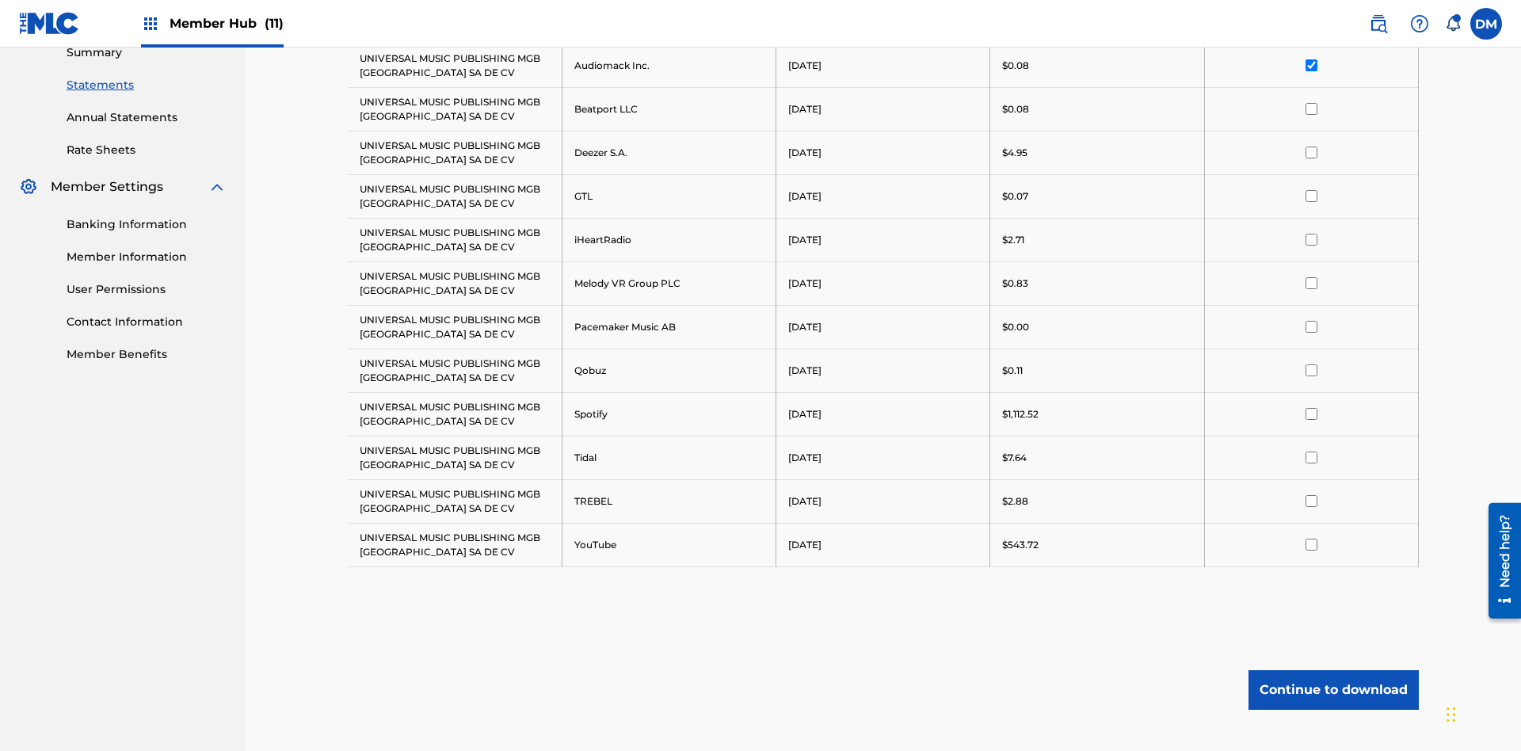
click at [1311, 103] on input "checkbox" at bounding box center [1311, 109] width 12 height 12
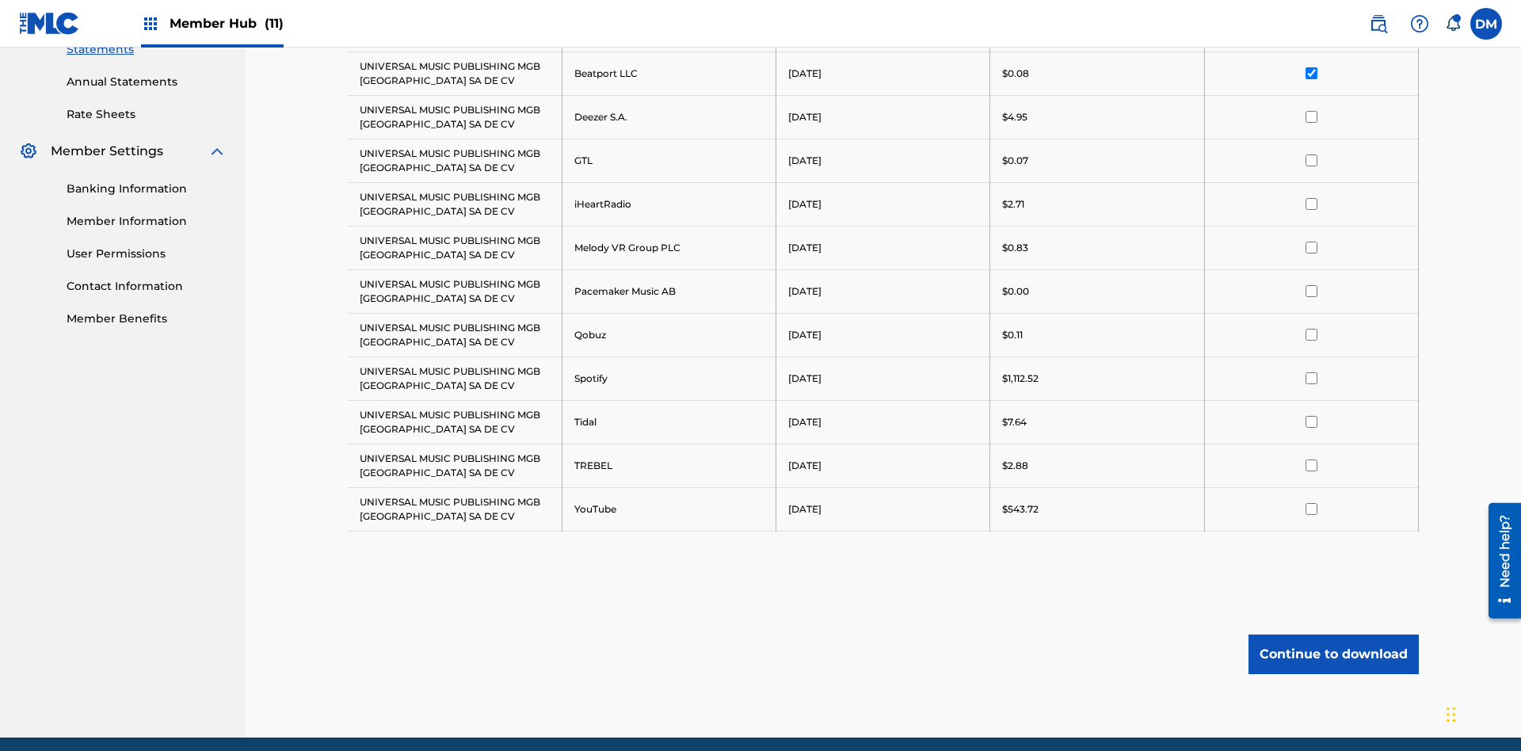
click at [1311, 111] on input "checkbox" at bounding box center [1311, 117] width 12 height 12
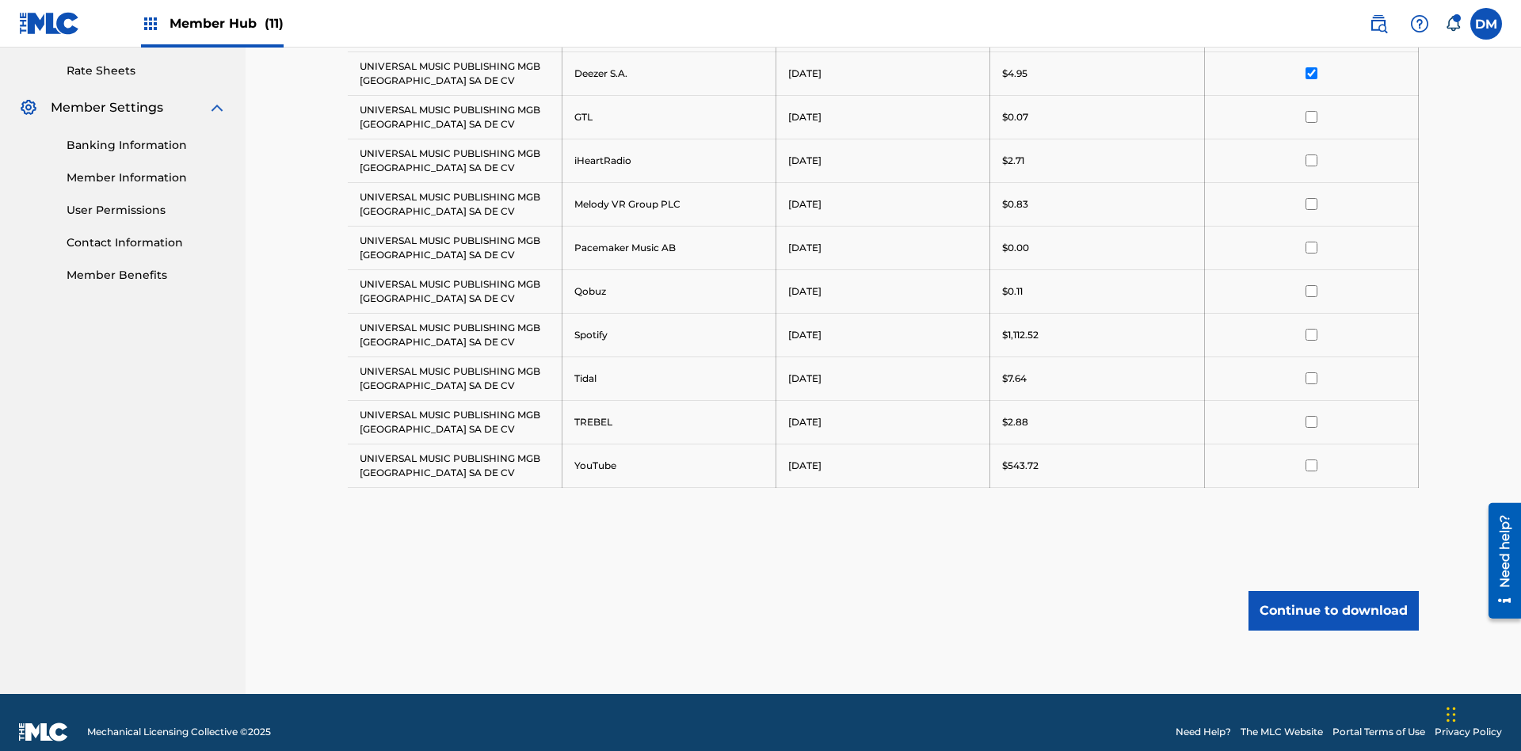
click at [1311, 111] on input "checkbox" at bounding box center [1311, 117] width 12 height 12
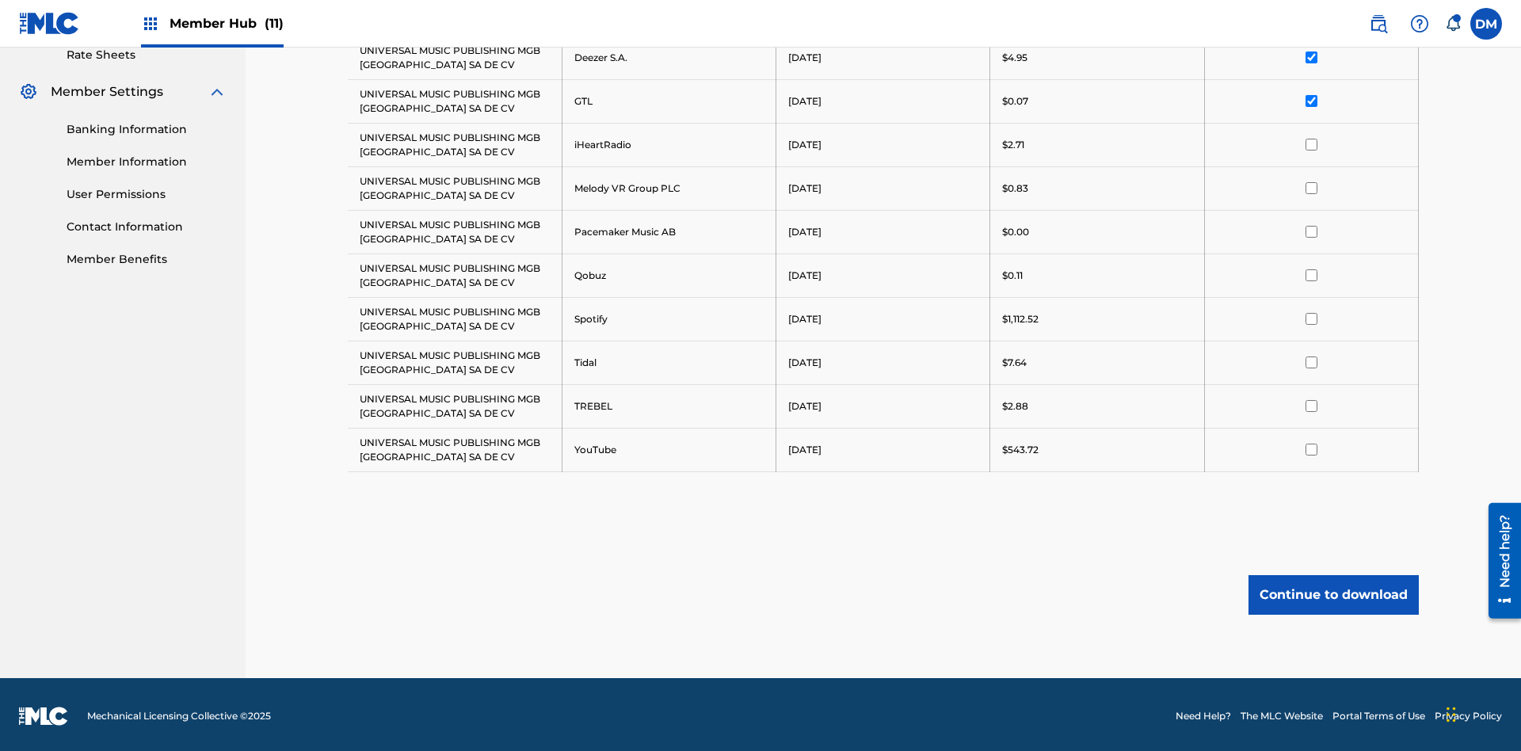
scroll to position [623, 0]
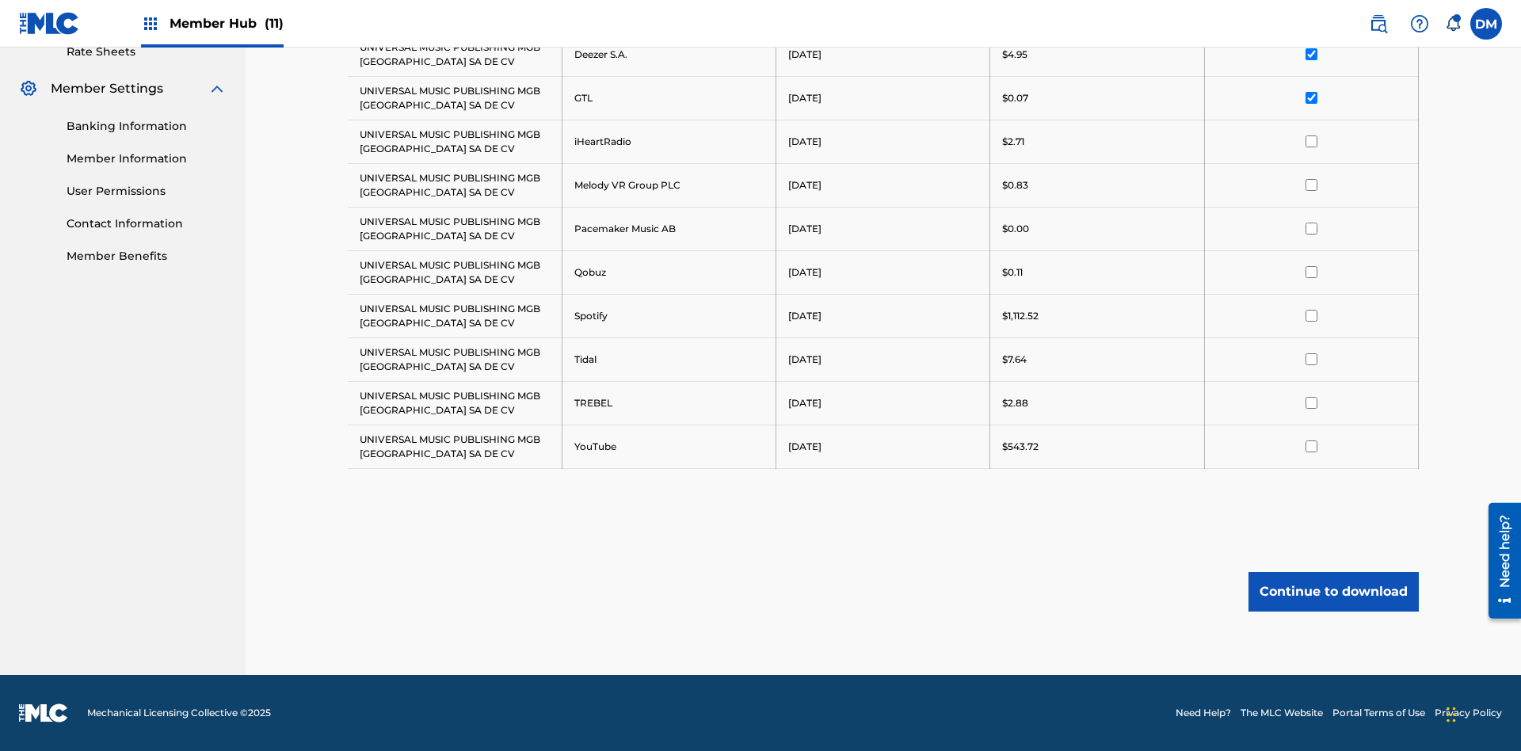
click at [1311, 141] on input "checkbox" at bounding box center [1311, 141] width 12 height 12
click at [1311, 185] on input "checkbox" at bounding box center [1311, 185] width 12 height 12
click at [1311, 228] on input "checkbox" at bounding box center [1311, 229] width 12 height 12
click at [1311, 272] on input "checkbox" at bounding box center [1311, 272] width 12 height 12
click at [1311, 315] on input "checkbox" at bounding box center [1311, 316] width 12 height 12
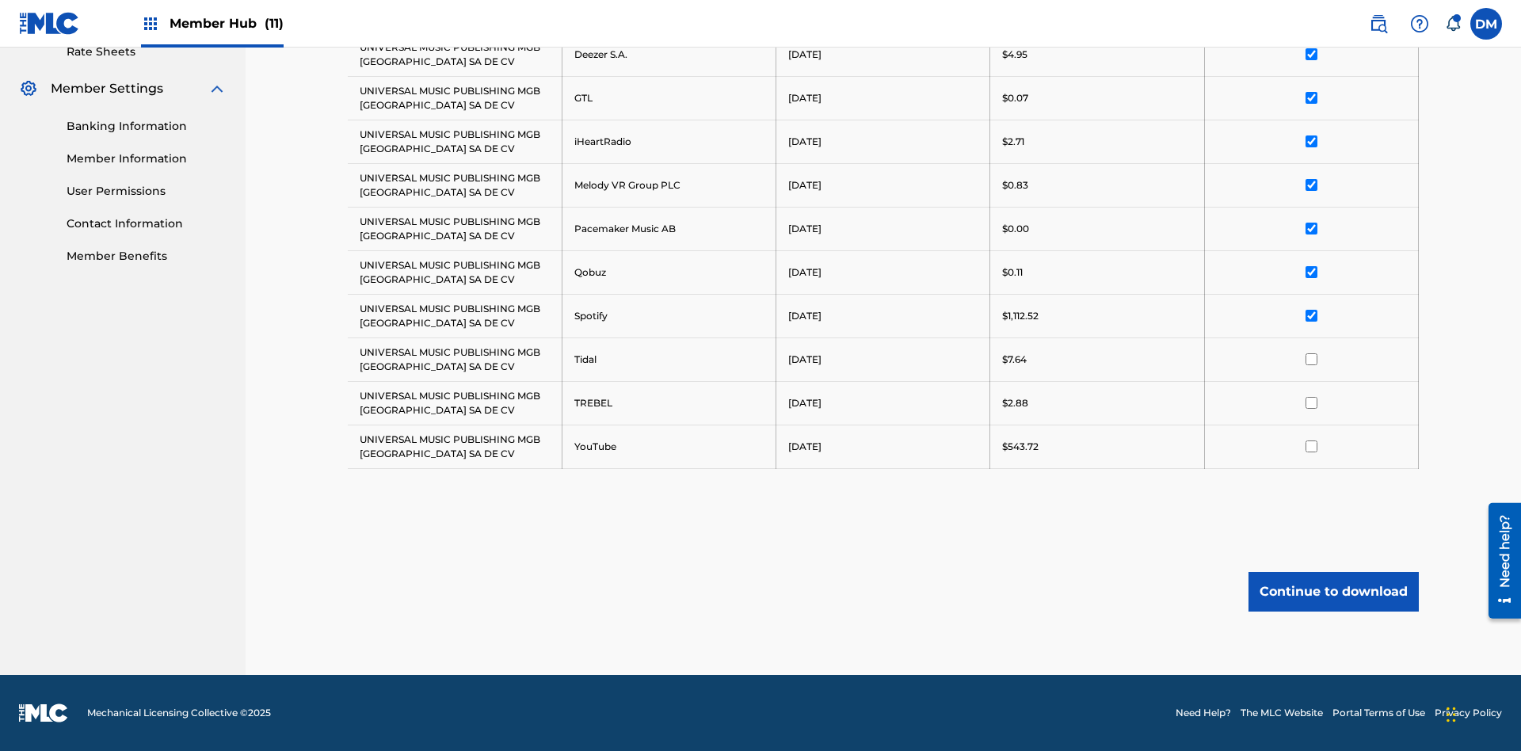
click at [1311, 359] on input "checkbox" at bounding box center [1311, 359] width 12 height 12
click at [1311, 402] on input "checkbox" at bounding box center [1311, 403] width 12 height 12
click at [1311, 446] on input "checkbox" at bounding box center [1311, 446] width 12 height 12
click at [1333, 591] on button "Continue to download" at bounding box center [1333, 592] width 170 height 40
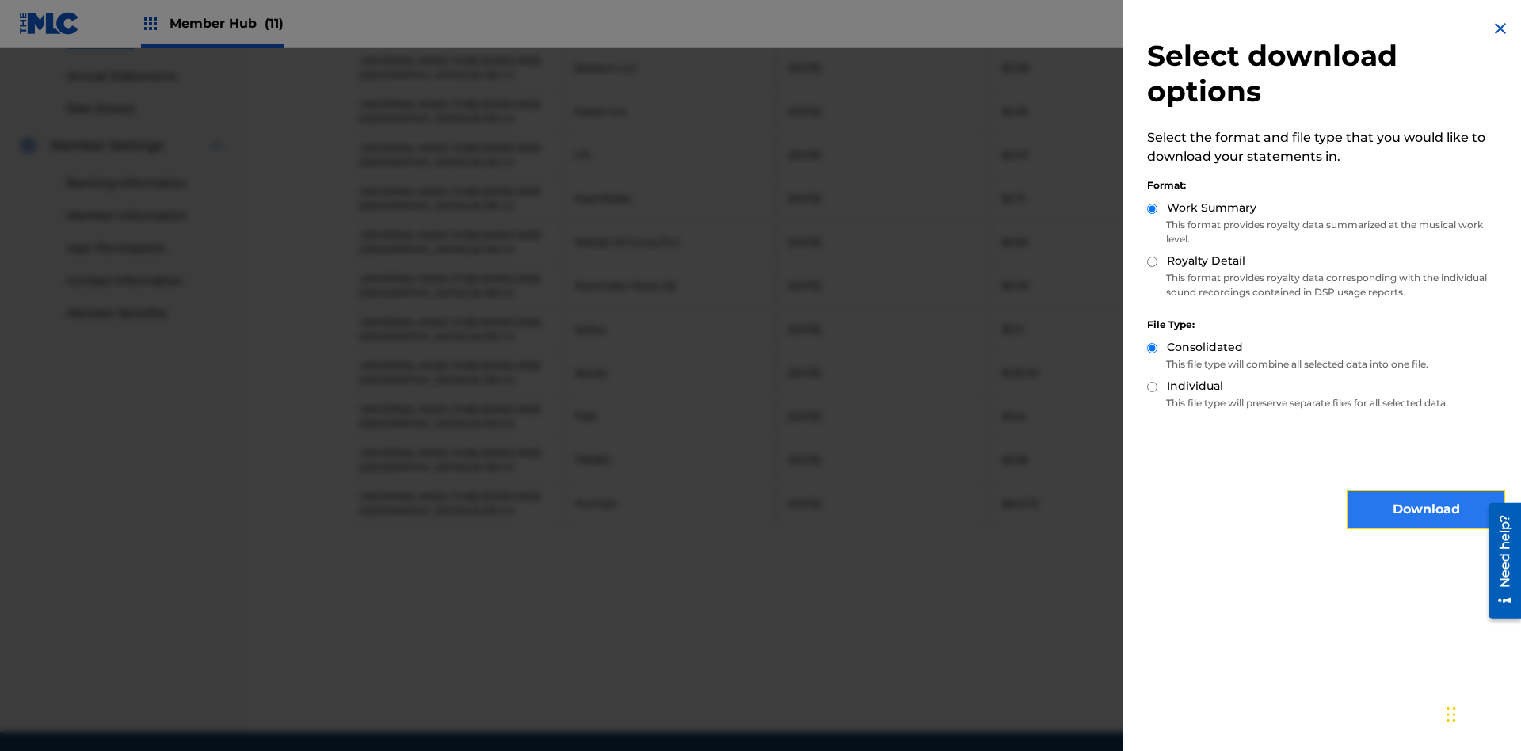
click at [1426, 509] on button "Download" at bounding box center [1426, 510] width 158 height 40
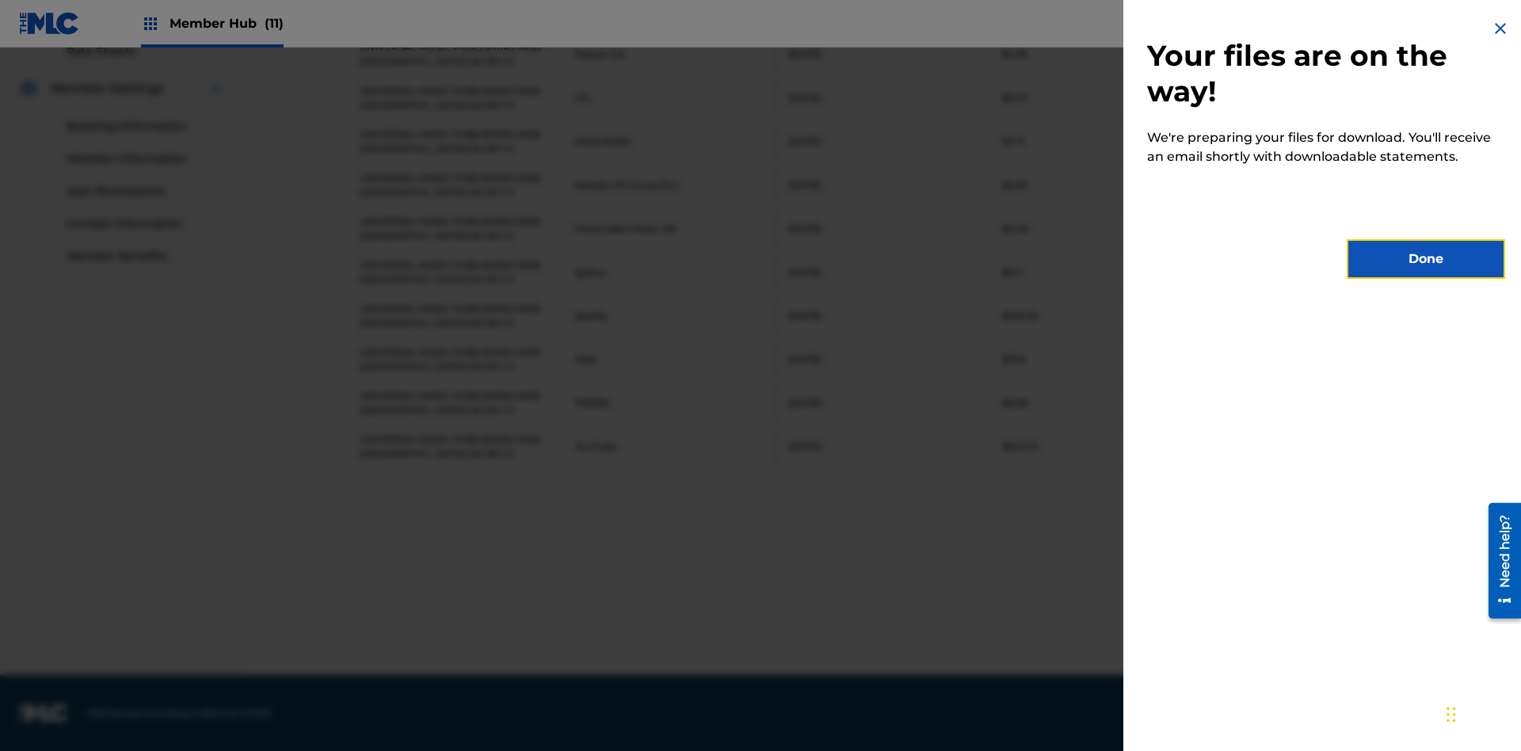
click at [1426, 259] on button "Done" at bounding box center [1426, 259] width 158 height 40
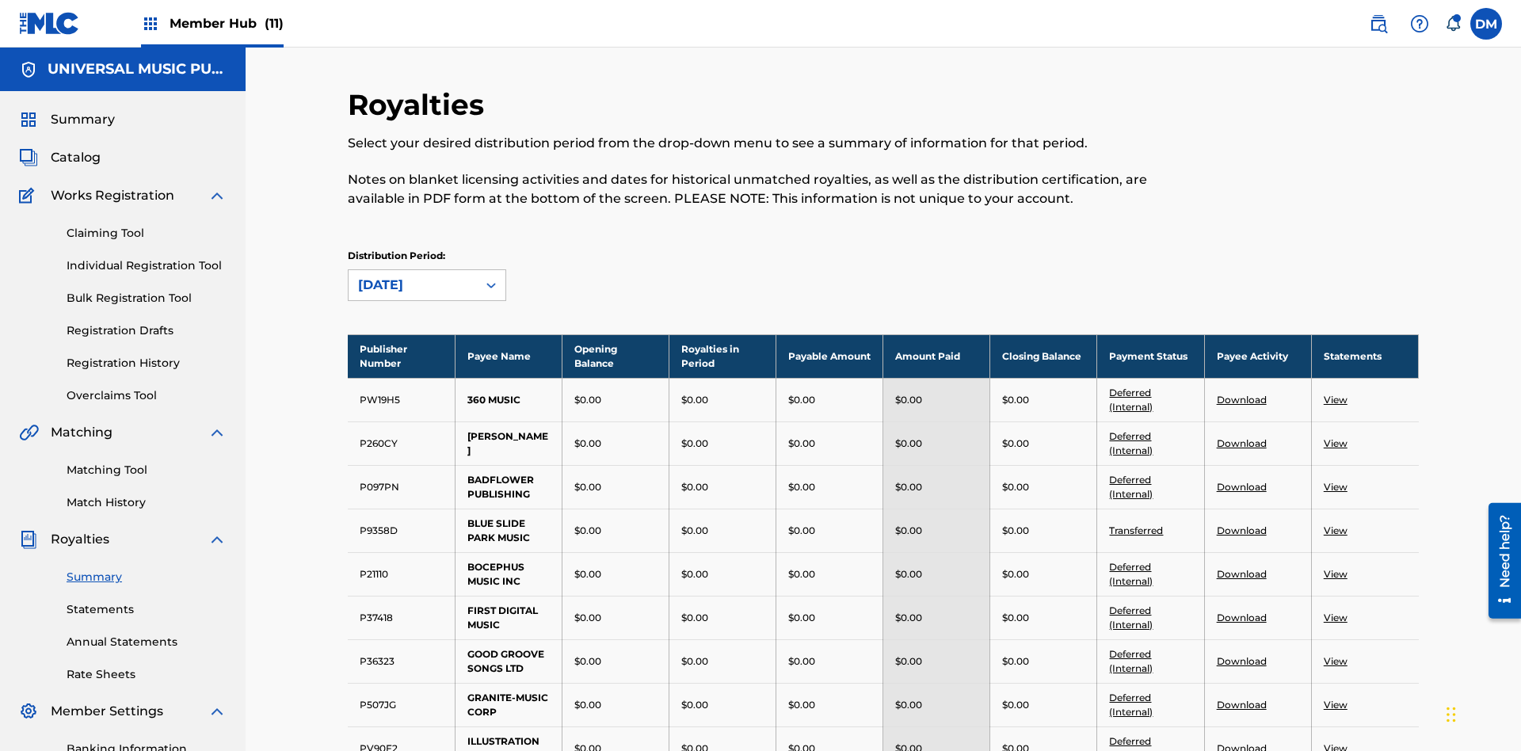
scroll to position [175, 0]
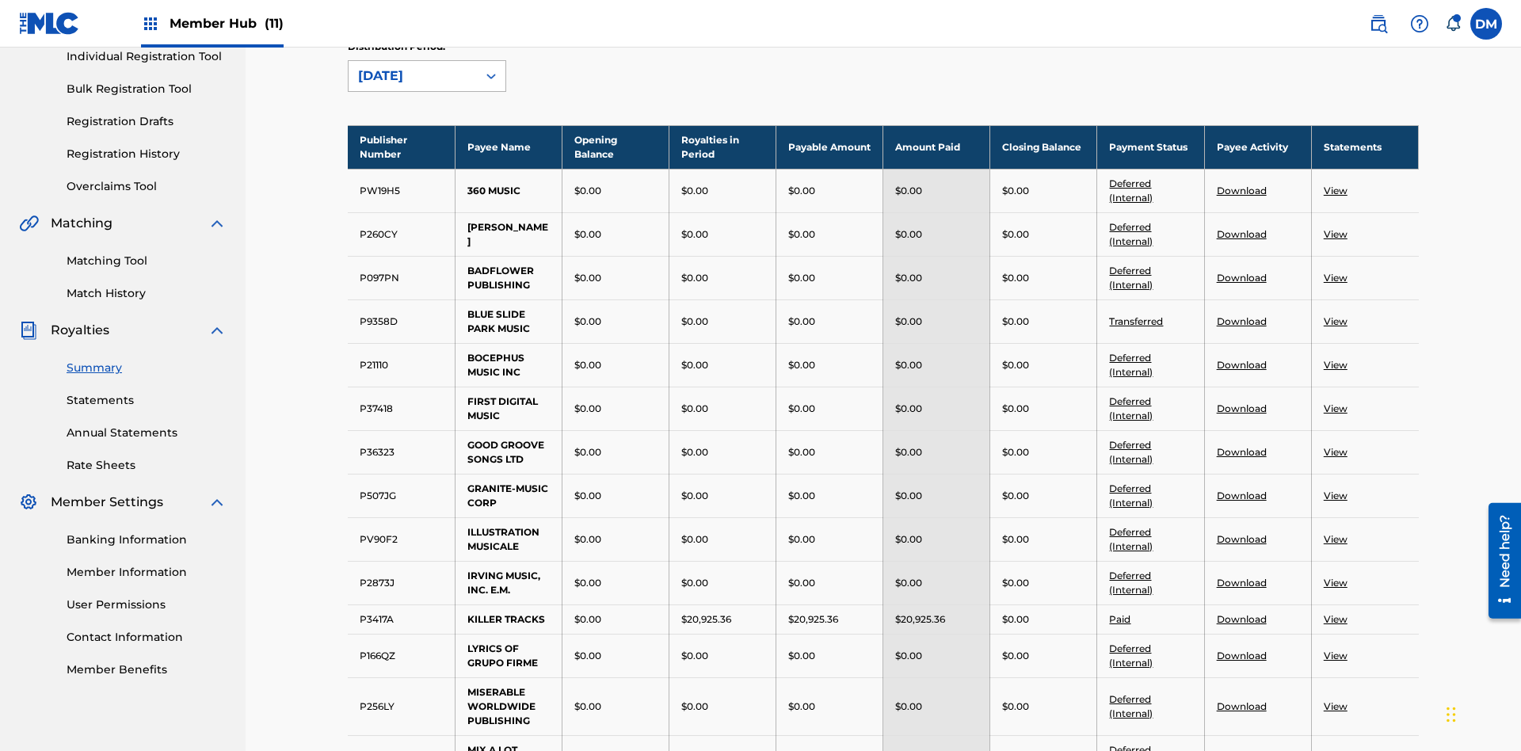
click at [413, 86] on div "[DATE]" at bounding box center [412, 76] width 109 height 19
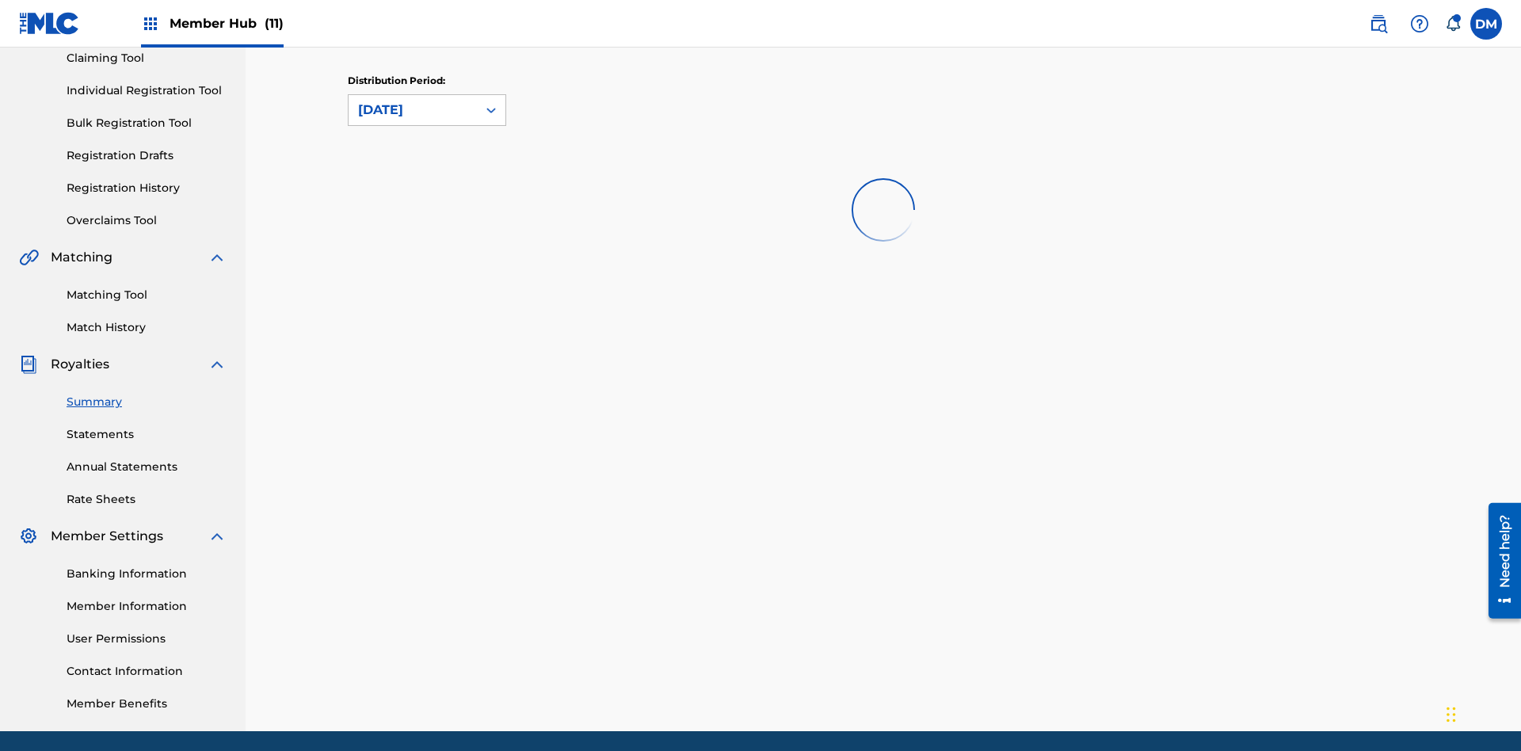
scroll to position [0, 0]
